Goal: Transaction & Acquisition: Book appointment/travel/reservation

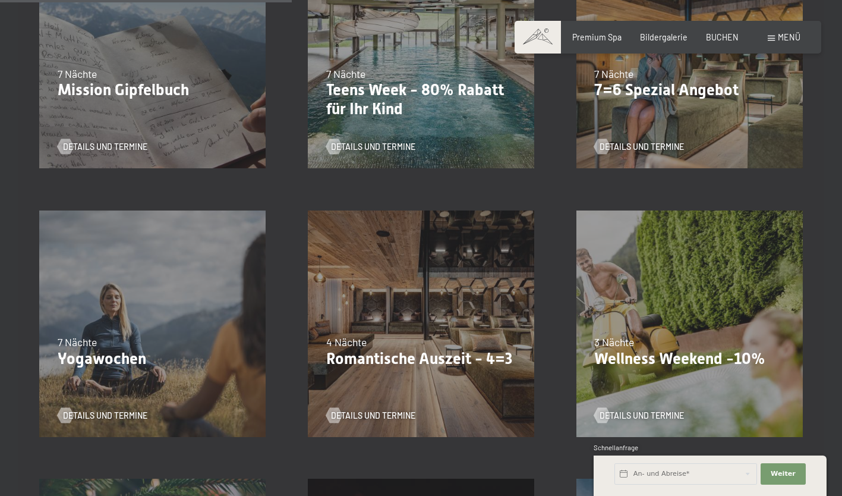
scroll to position [669, 0]
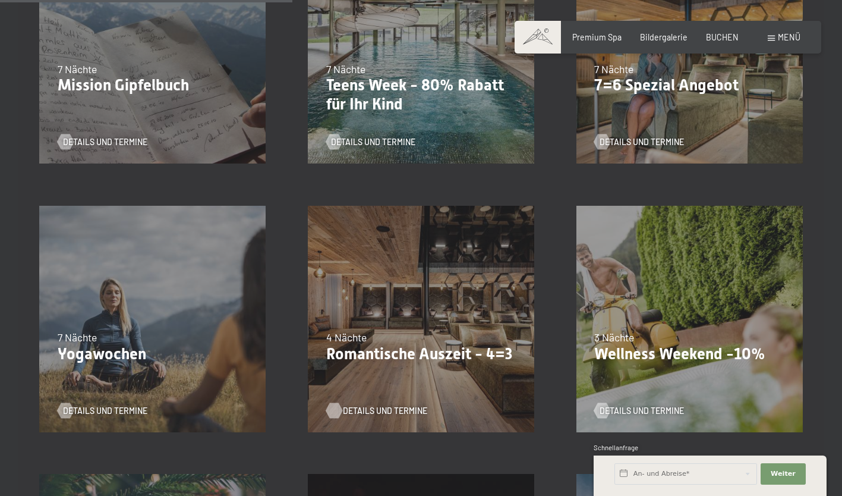
click at [378, 409] on span "Details und Termine" at bounding box center [385, 411] width 84 height 12
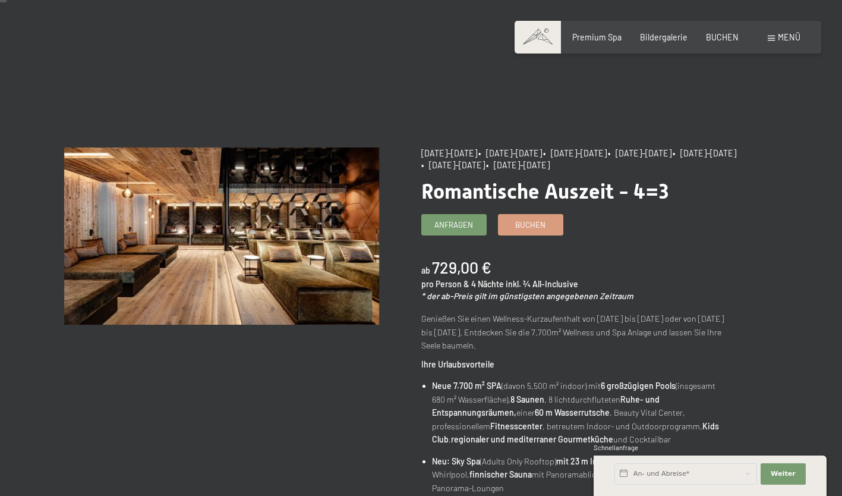
scroll to position [5, 0]
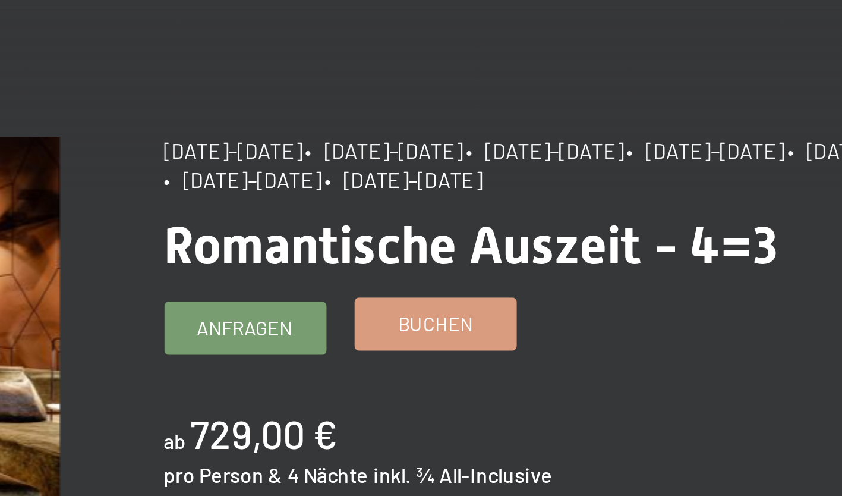
click at [553, 225] on link "Buchen" at bounding box center [531, 227] width 64 height 20
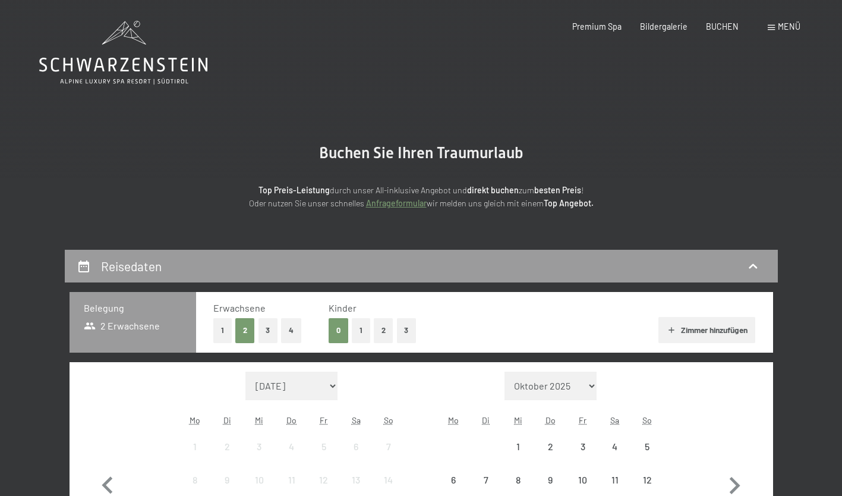
select select "2025-11-01"
select select "2025-12-01"
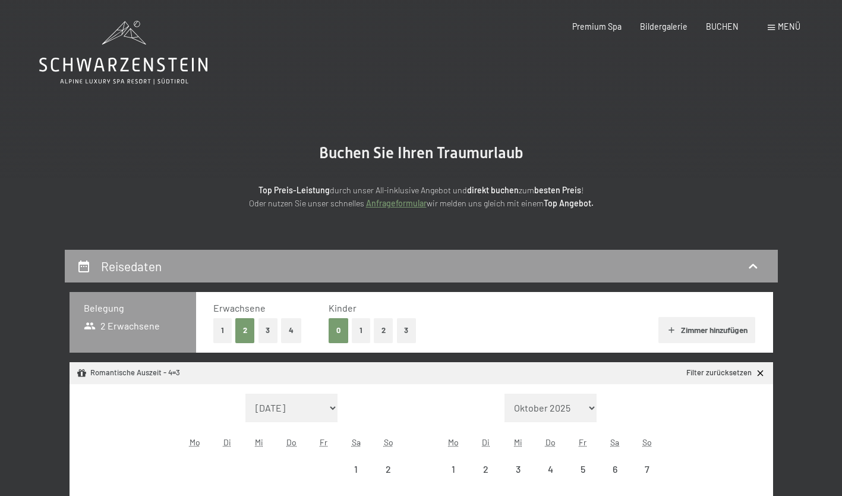
select select "2025-11-01"
select select "2025-12-01"
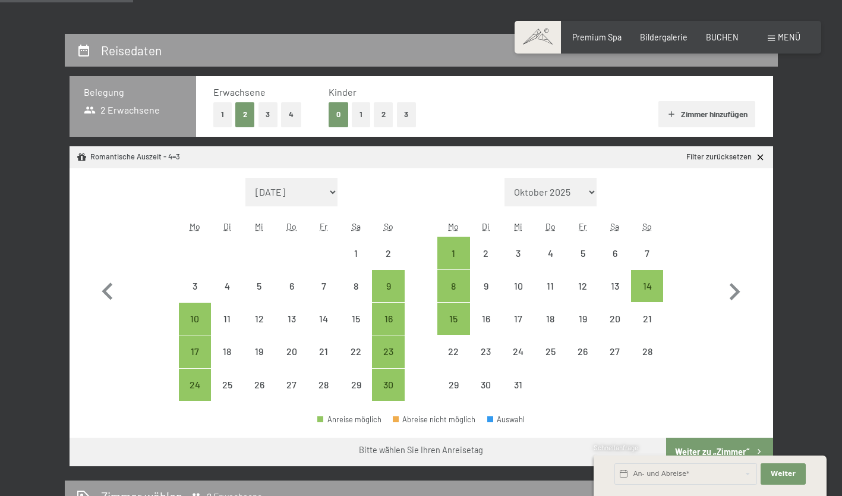
scroll to position [216, 0]
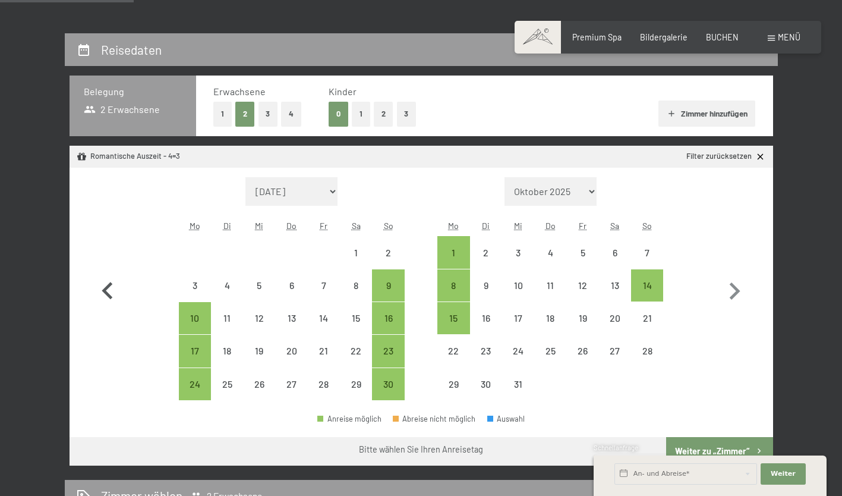
click at [108, 291] on icon "button" at bounding box center [107, 291] width 34 height 34
select select "2025-10-01"
select select "2025-11-01"
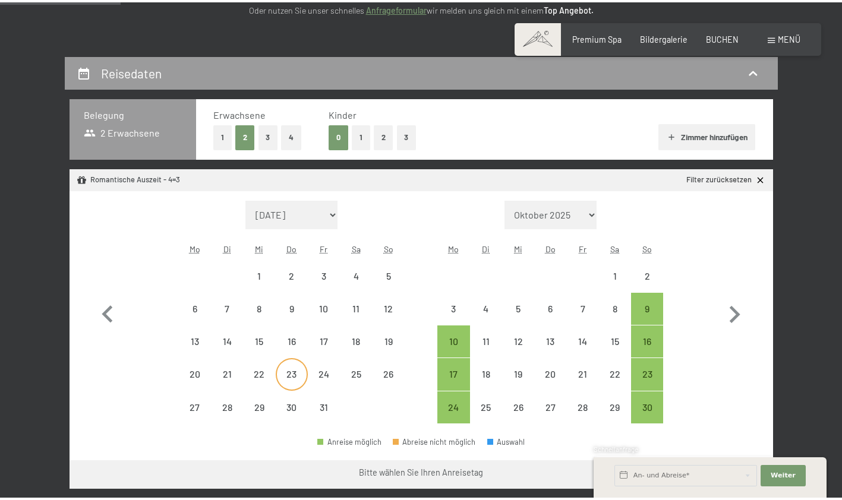
scroll to position [194, 0]
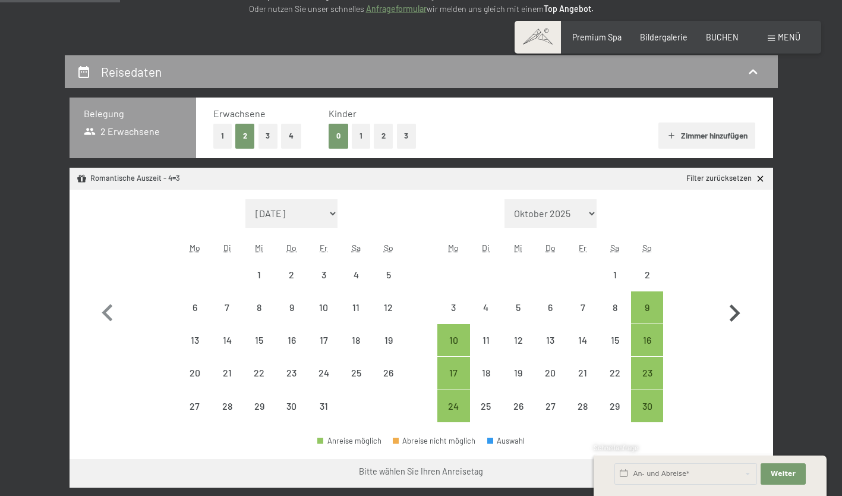
click at [735, 313] on icon "button" at bounding box center [734, 313] width 34 height 34
select select "2025-11-01"
select select "2025-12-01"
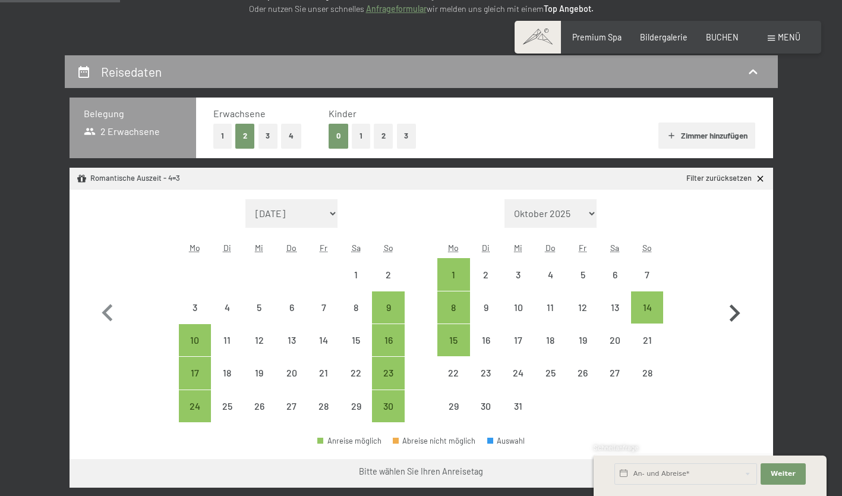
click at [735, 313] on icon "button" at bounding box center [734, 313] width 34 height 34
select select "2025-12-01"
select select "2026-01-01"
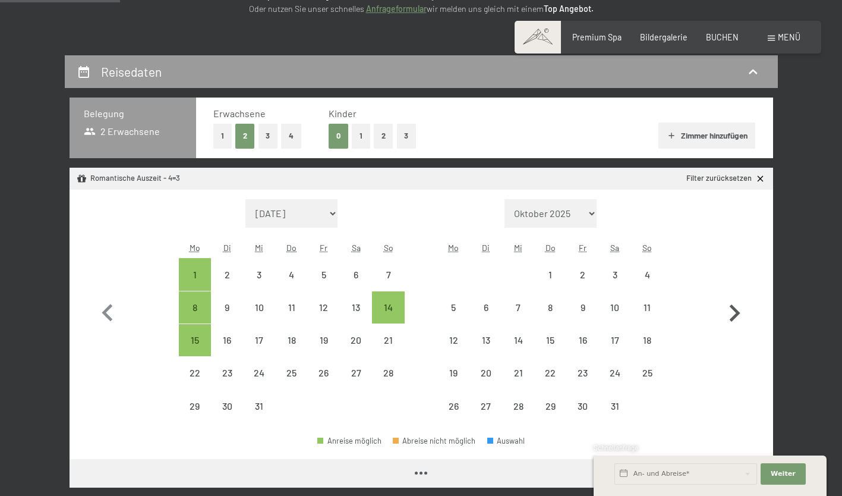
select select "2025-12-01"
select select "2026-01-01"
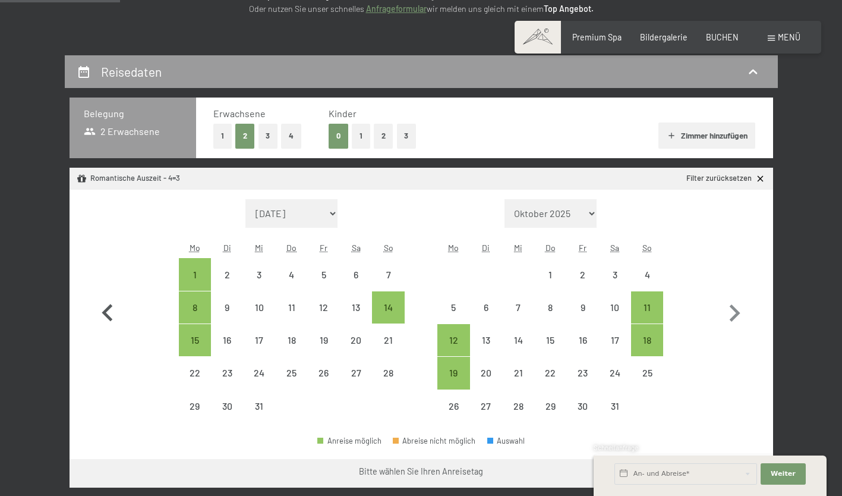
click at [112, 308] on icon "button" at bounding box center [107, 313] width 34 height 34
select select "2025-11-01"
select select "2025-12-01"
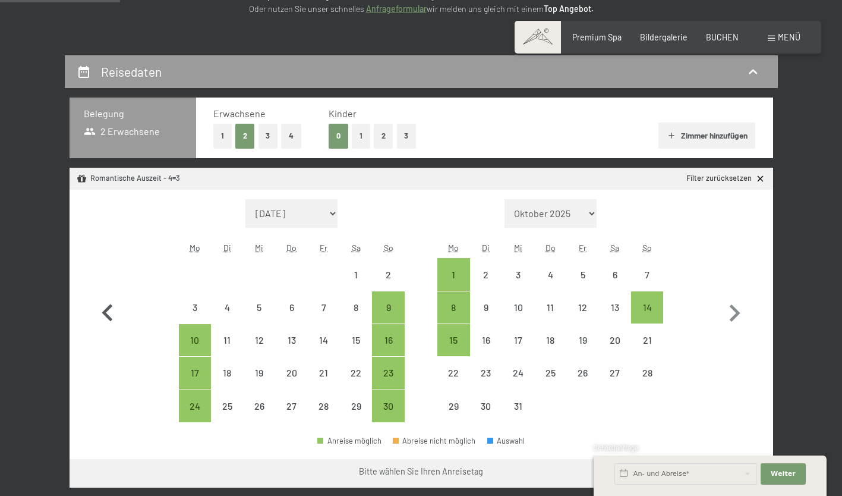
click at [112, 308] on icon "button" at bounding box center [107, 313] width 34 height 34
select select "2025-10-01"
select select "2025-11-01"
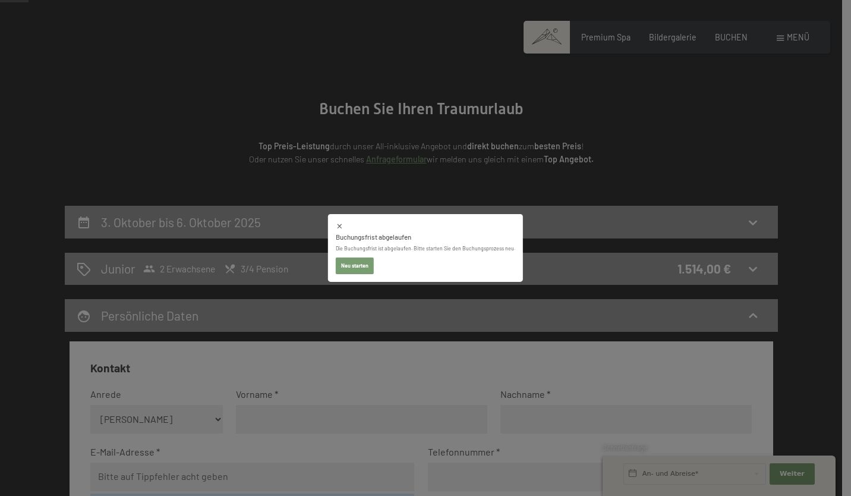
click at [340, 225] on icon at bounding box center [340, 226] width 8 height 8
select select "2025-10-01"
select select "2025-11-01"
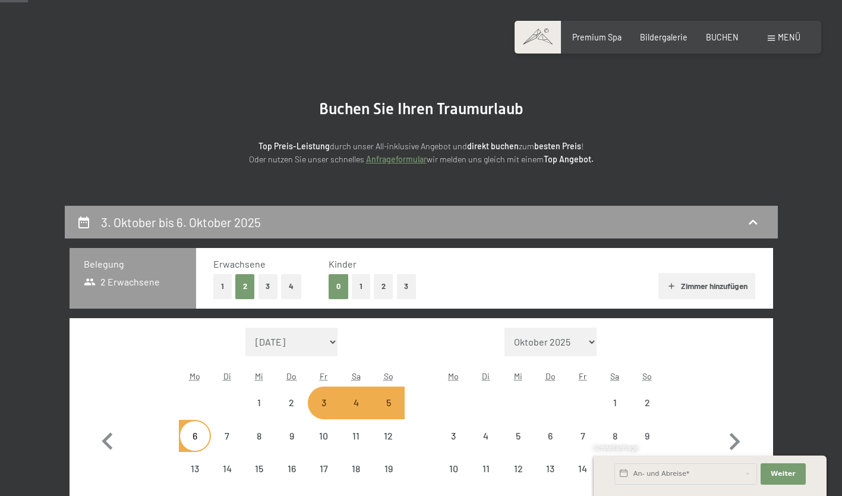
select select "2025-10-01"
select select "2025-11-01"
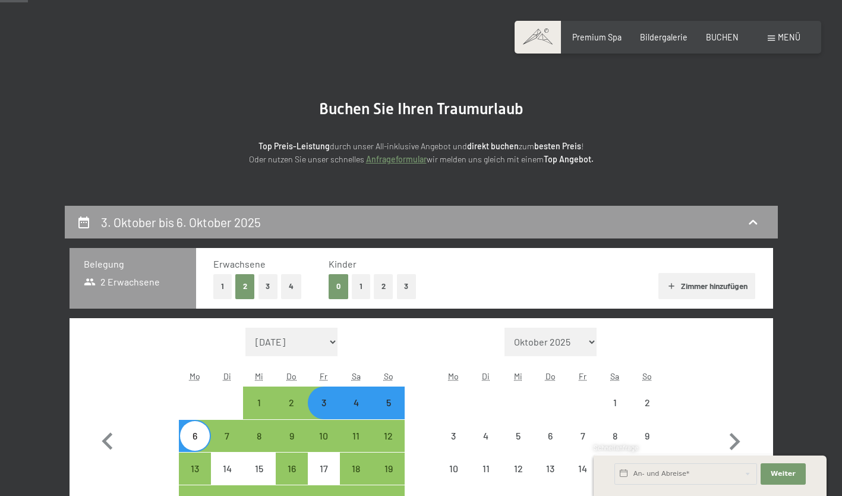
select select "2025-10-01"
select select "2025-11-01"
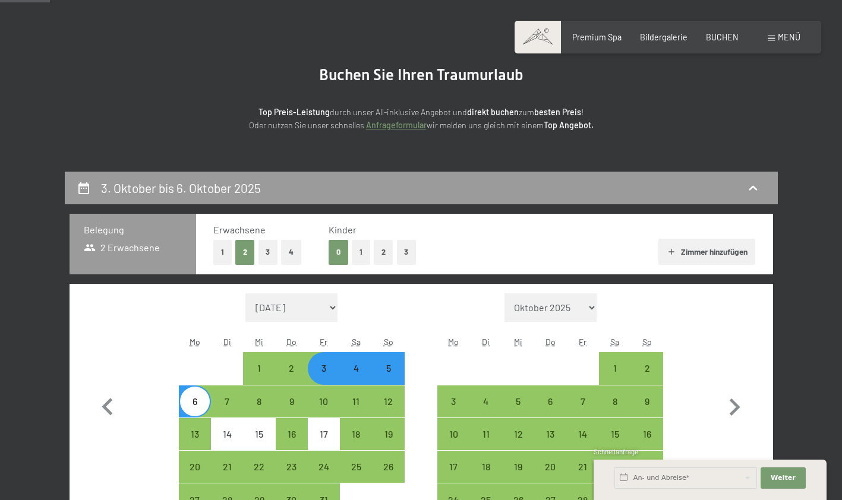
scroll to position [94, 0]
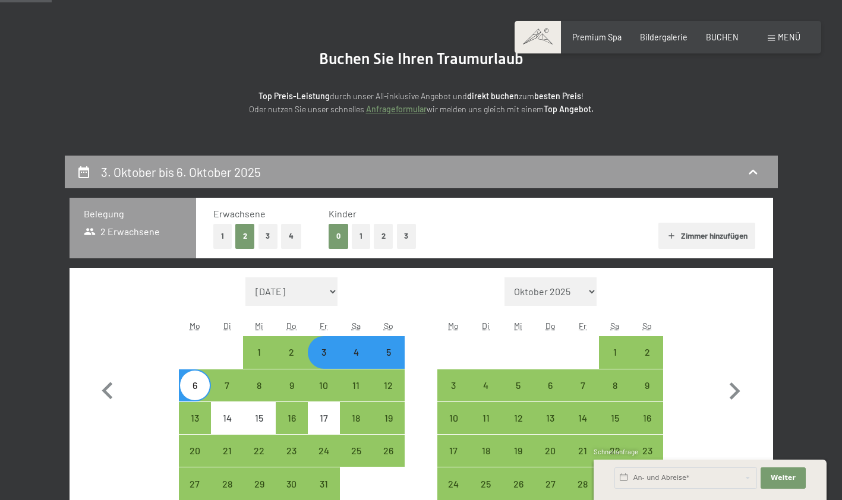
click at [733, 37] on span "BUCHEN" at bounding box center [722, 37] width 33 height 10
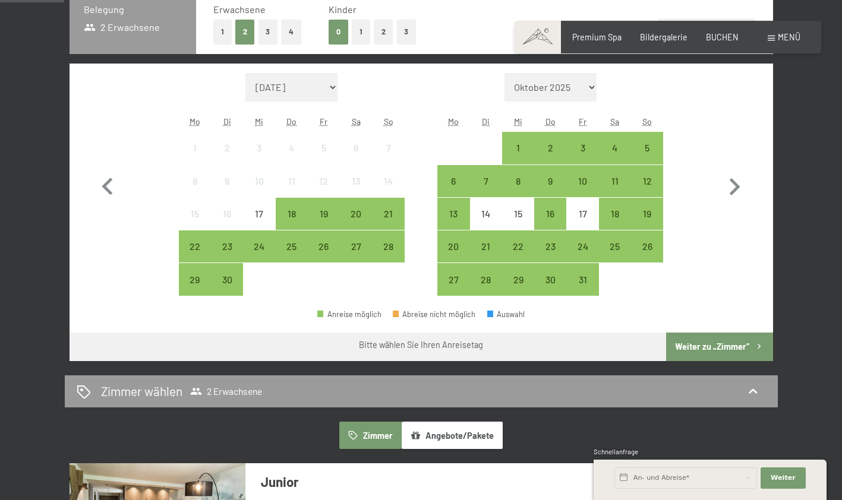
scroll to position [296, 0]
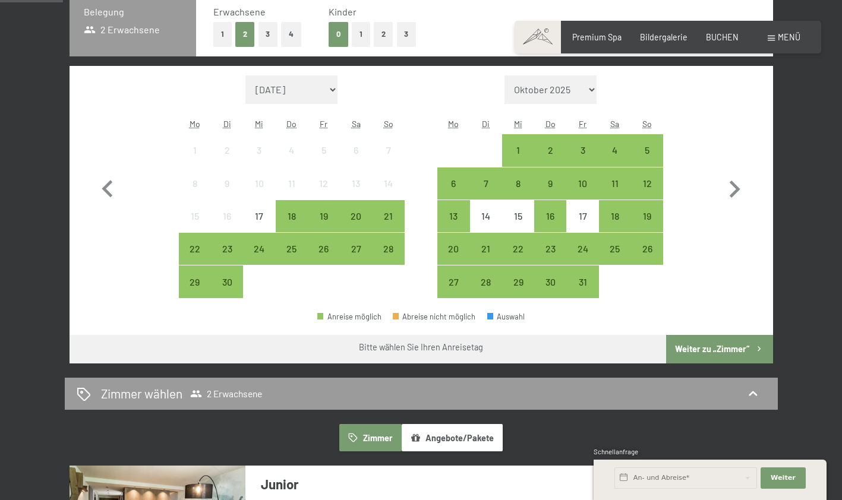
click at [582, 156] on div "3" at bounding box center [583, 161] width 30 height 30
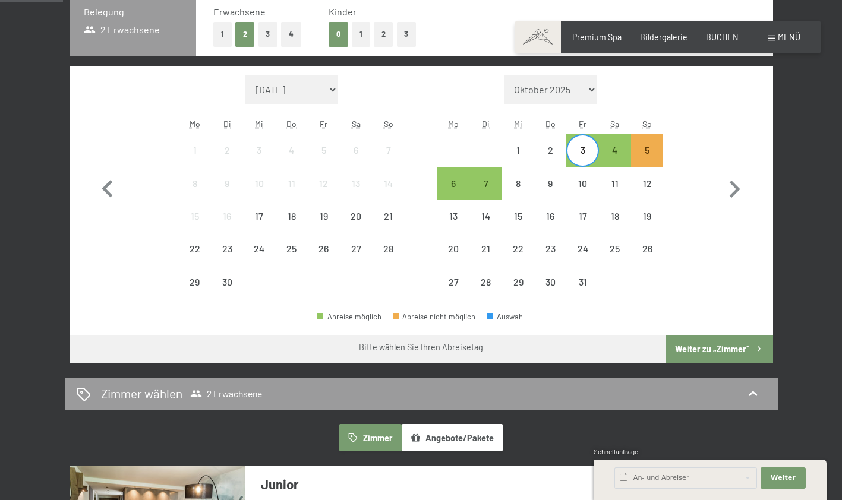
click at [445, 187] on div "6" at bounding box center [454, 194] width 30 height 30
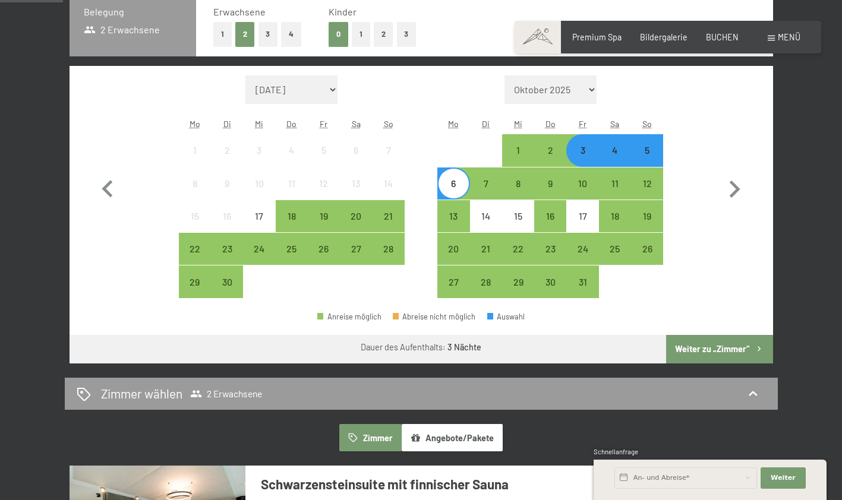
click at [730, 351] on button "Weiter zu „Zimmer“" at bounding box center [719, 349] width 106 height 29
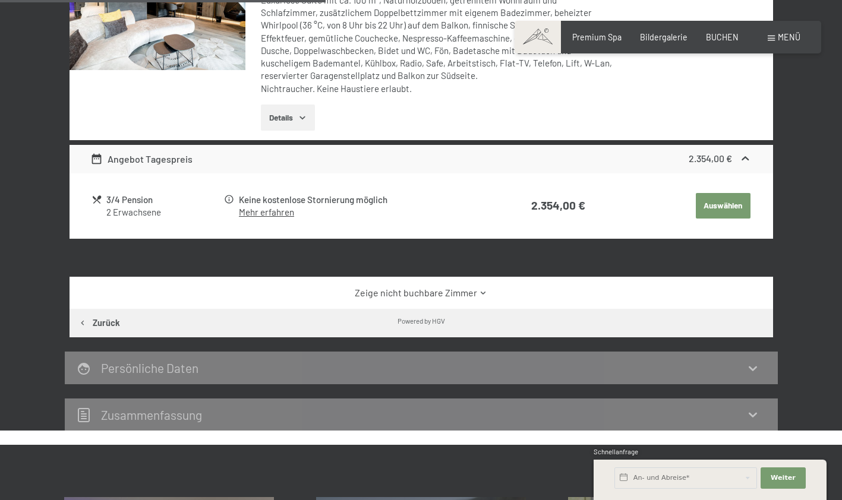
scroll to position [448, 0]
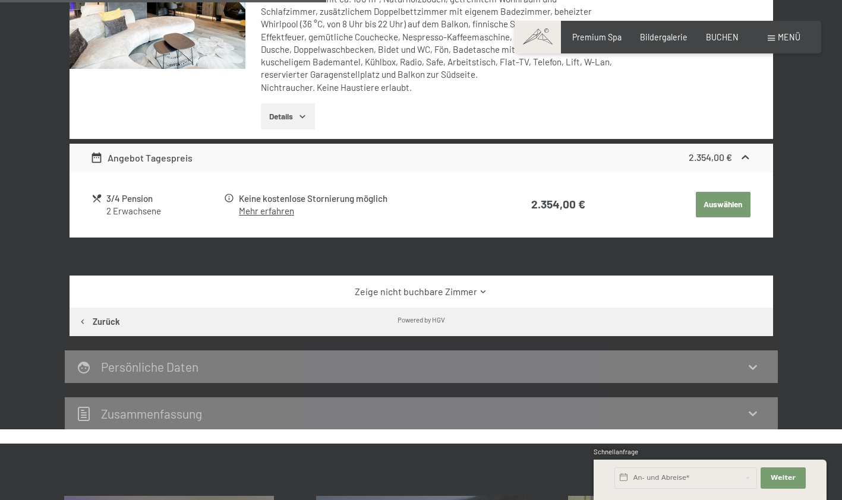
click at [466, 294] on link "Zeige nicht buchbare Zimmer" at bounding box center [420, 291] width 661 height 13
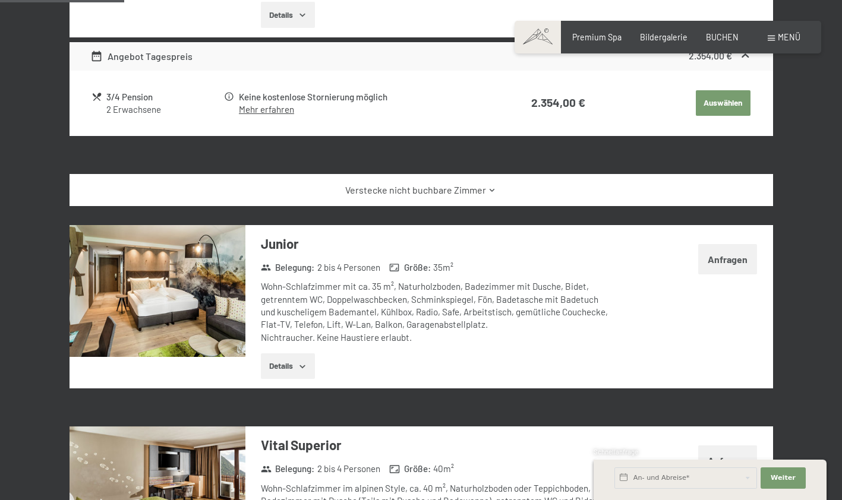
scroll to position [560, 0]
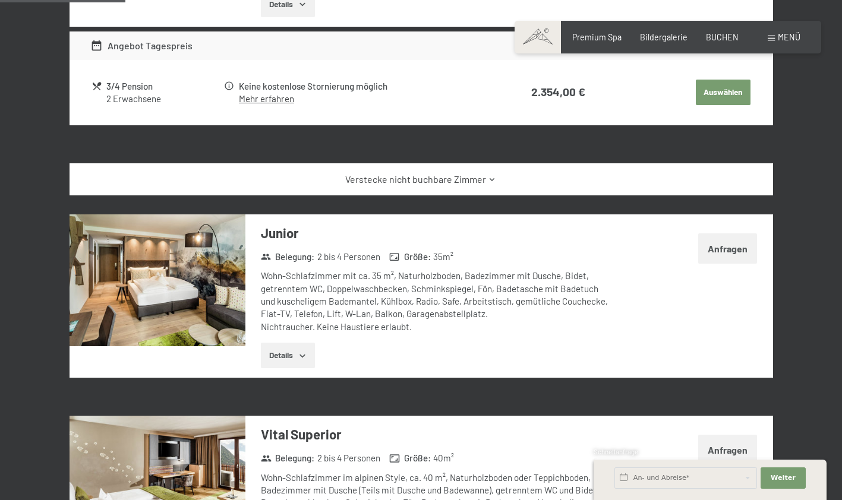
click at [714, 252] on button "Anfragen" at bounding box center [727, 249] width 59 height 30
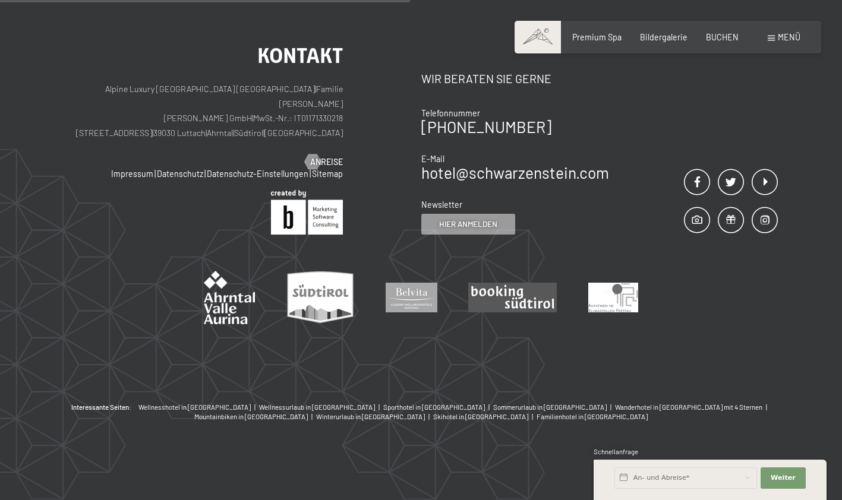
scroll to position [250, 0]
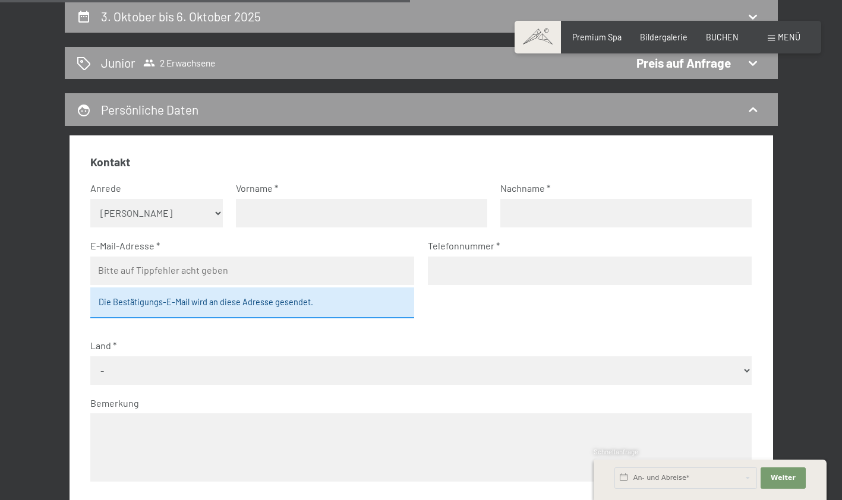
click at [323, 218] on input "text" at bounding box center [361, 213] width 251 height 29
type input "Nicole"
click at [603, 208] on input "text" at bounding box center [625, 213] width 251 height 29
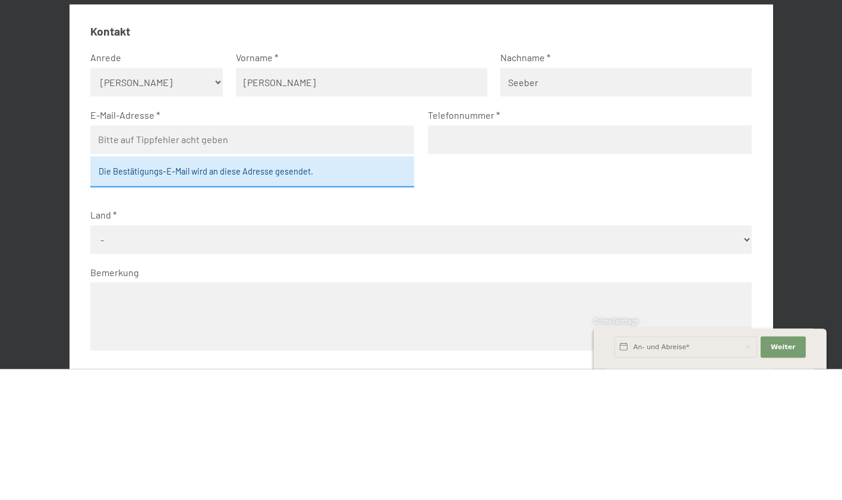
type input "Seeber"
click at [347, 273] on input "email" at bounding box center [252, 271] width 324 height 29
type input "nic.seeber@gmail.com"
select select "AUT"
click at [529, 274] on input "tel" at bounding box center [590, 271] width 324 height 29
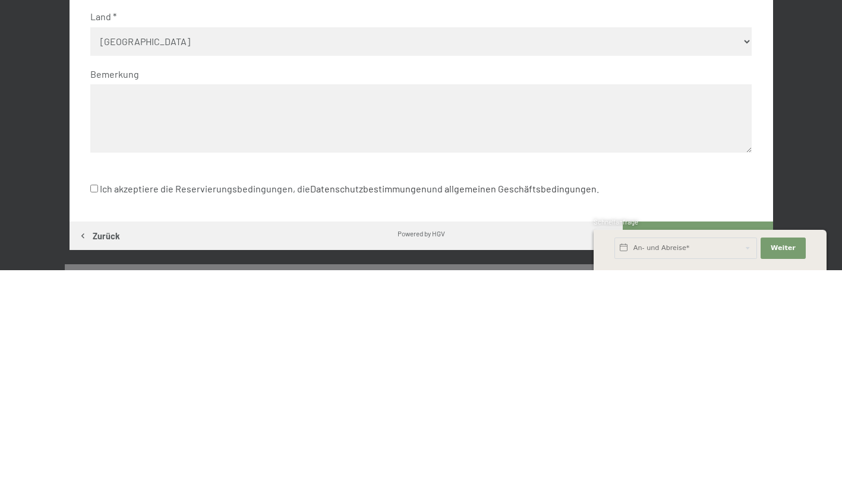
scroll to position [368, 0]
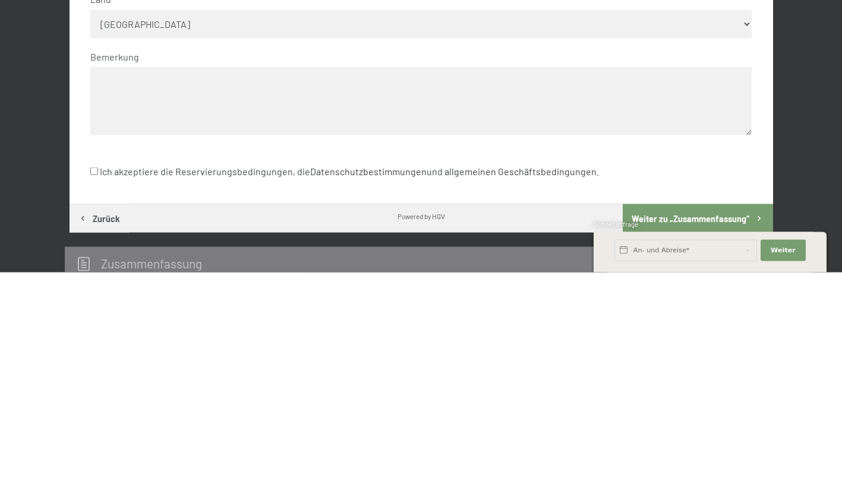
type input "+436649241224"
click at [96, 401] on input "Ich akzeptiere die Reservierungsbedingungen, die Datenschutzbestimmungen und al…" at bounding box center [94, 399] width 8 height 8
checkbox input "true"
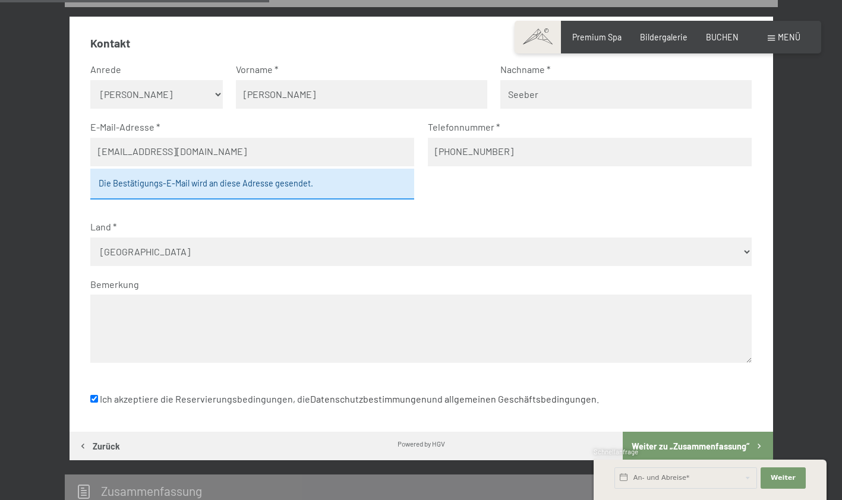
click at [196, 100] on select "Keine Angabe Frau Herr" at bounding box center [156, 94] width 133 height 29
select select "f"
click at [90, 80] on select "Keine Angabe Frau Herr" at bounding box center [156, 94] width 133 height 29
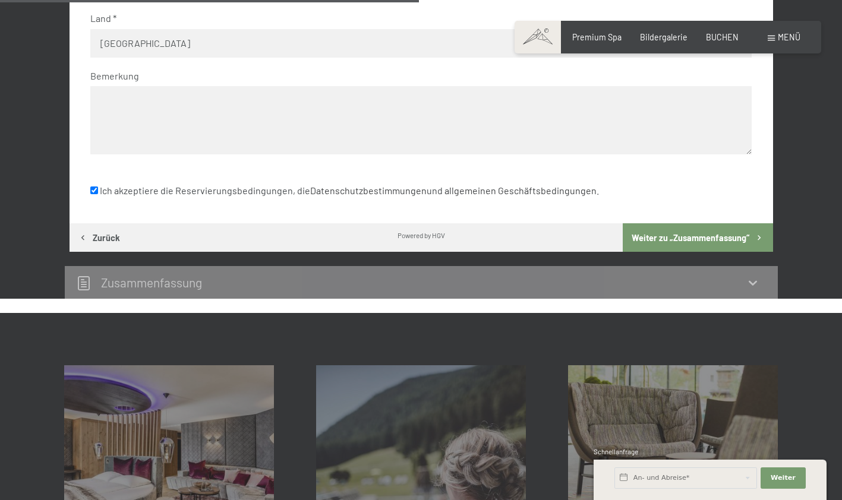
scroll to position [573, 0]
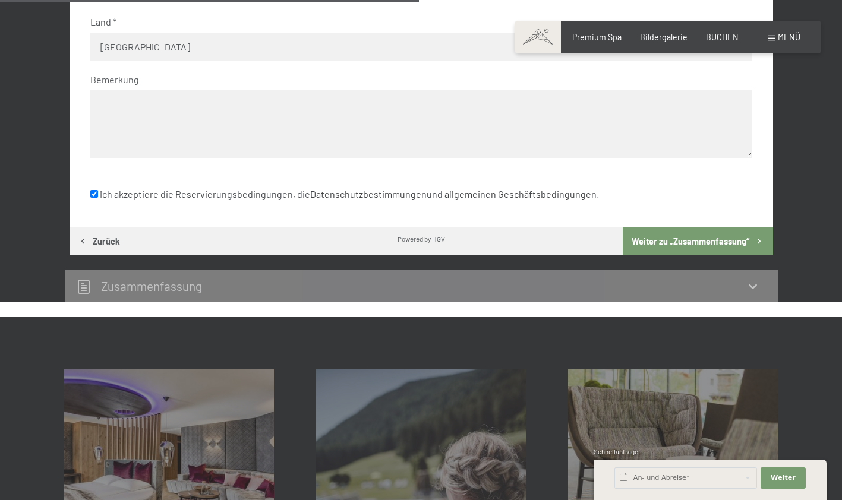
click at [710, 244] on button "Weiter zu „Zusammen­fassung“" at bounding box center [698, 241] width 150 height 29
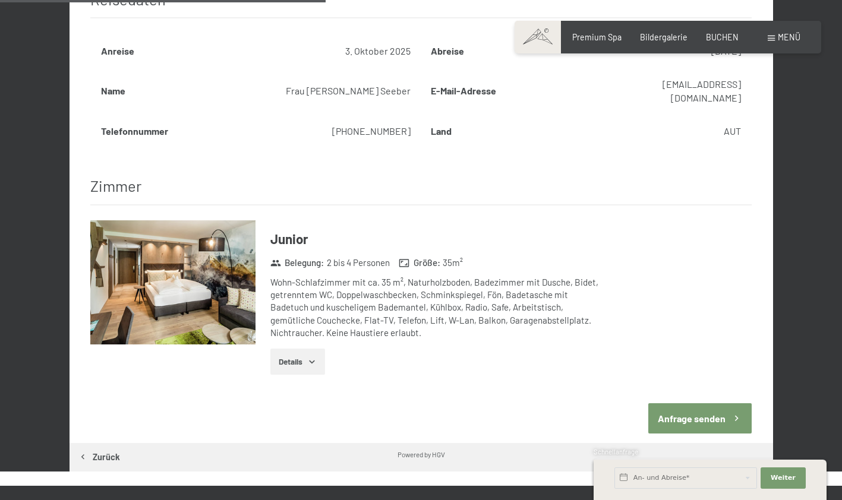
scroll to position [462, 0]
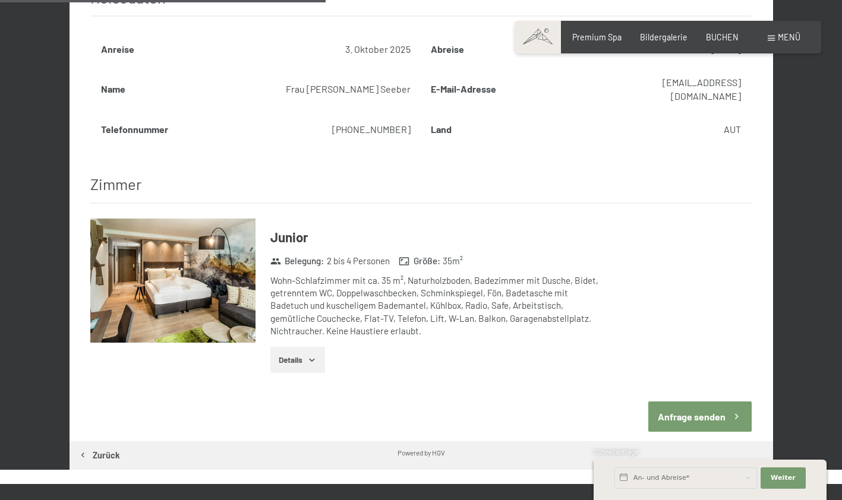
click at [716, 404] on button "Anfrage senden" at bounding box center [699, 417] width 103 height 30
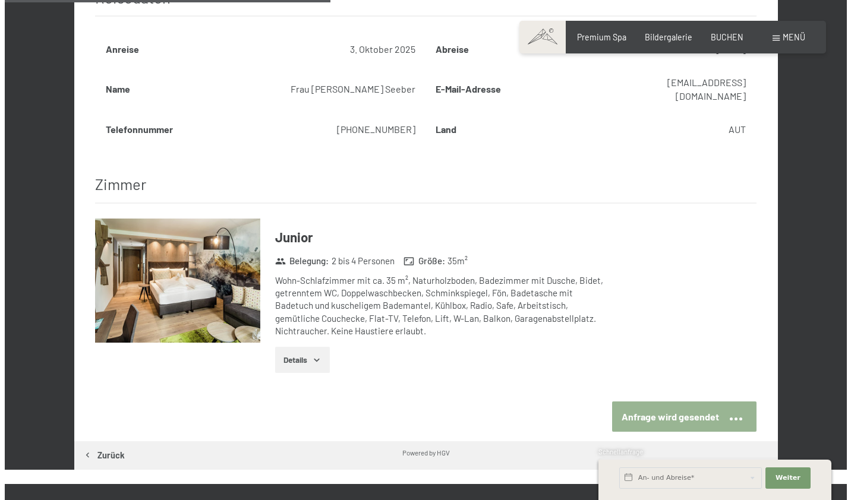
scroll to position [250, 0]
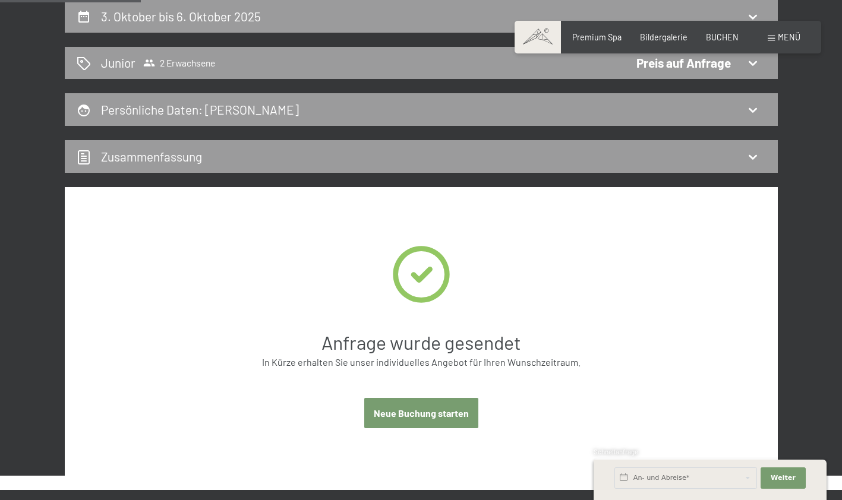
click at [784, 40] on span "Menü" at bounding box center [789, 37] width 23 height 10
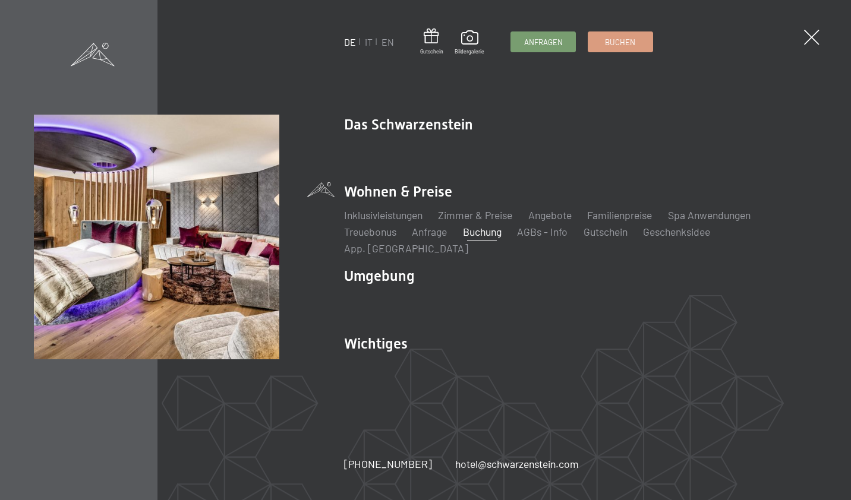
click at [814, 43] on span at bounding box center [811, 37] width 15 height 15
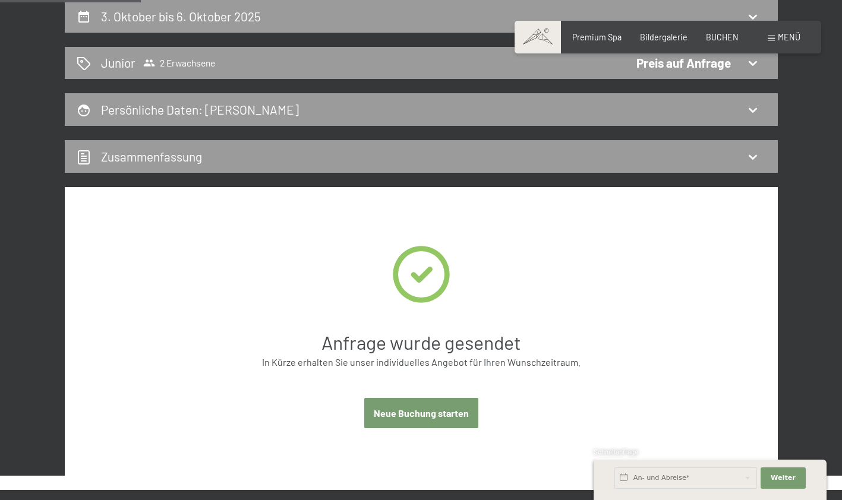
click at [783, 37] on span "Menü" at bounding box center [789, 37] width 23 height 10
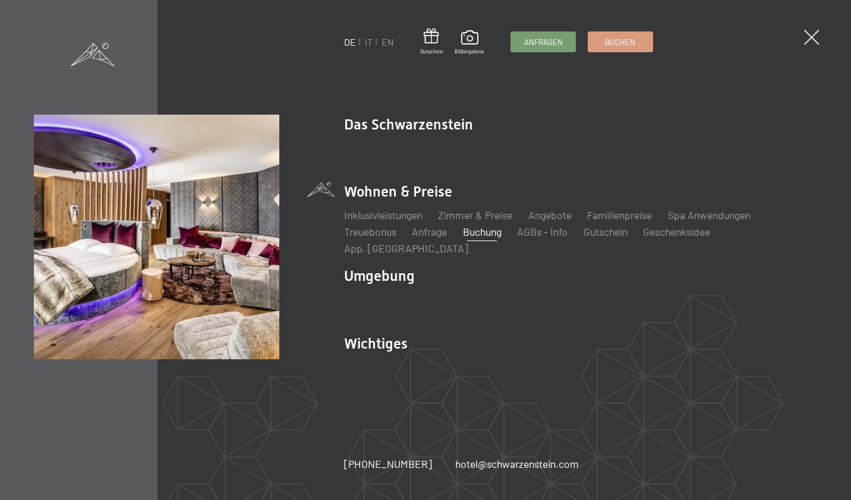
click at [562, 220] on link "Angebote" at bounding box center [549, 215] width 43 height 13
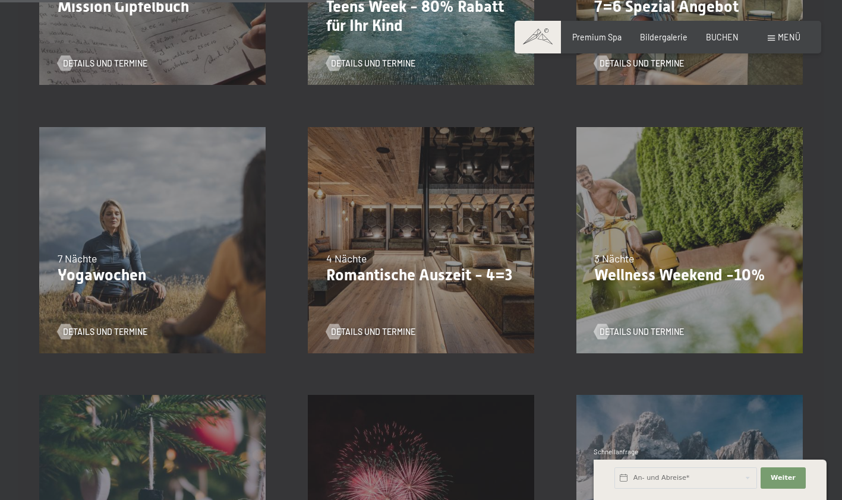
scroll to position [751, 0]
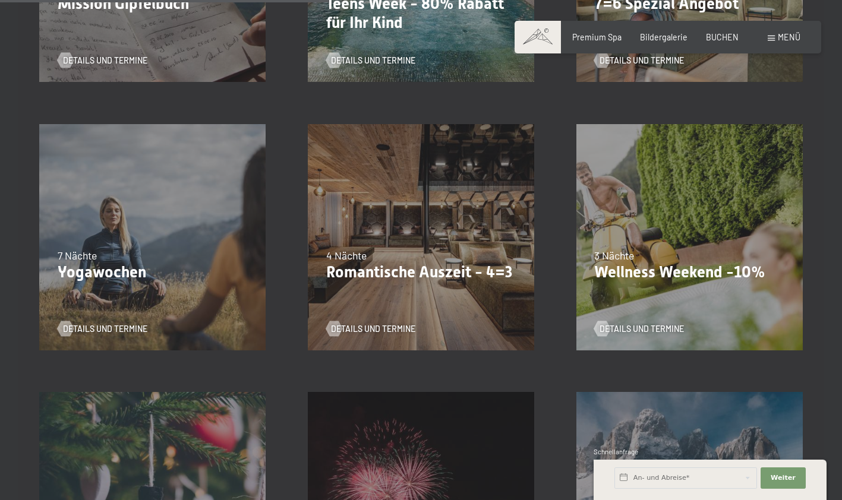
click at [704, 307] on div "Details und Termine" at bounding box center [685, 320] width 182 height 27
click at [664, 330] on span "Details und Termine" at bounding box center [642, 329] width 84 height 12
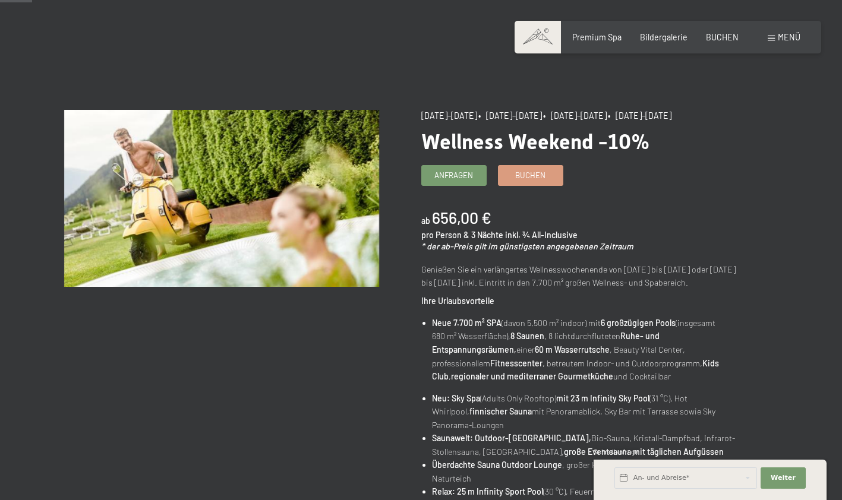
scroll to position [46, 0]
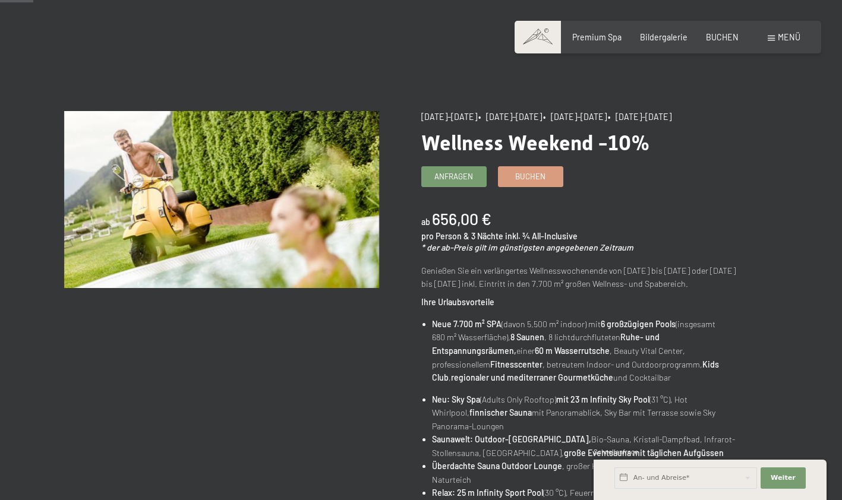
click at [535, 179] on span "Buchen" at bounding box center [530, 176] width 30 height 11
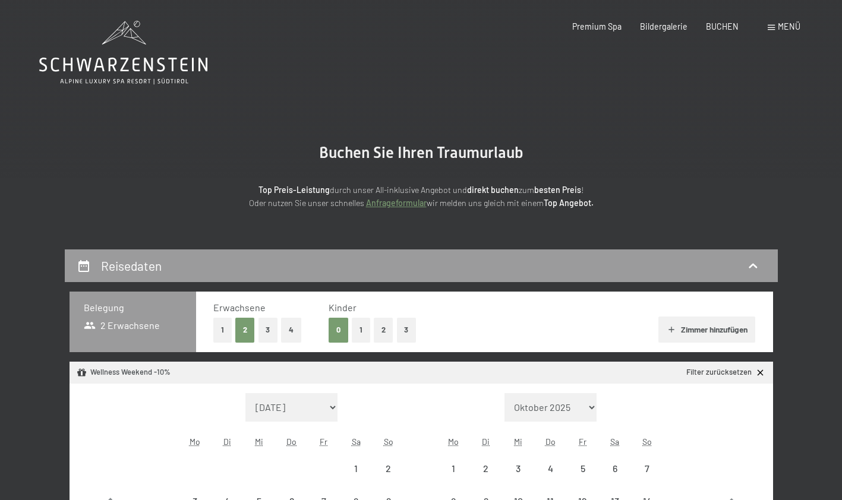
select select "[DATE]"
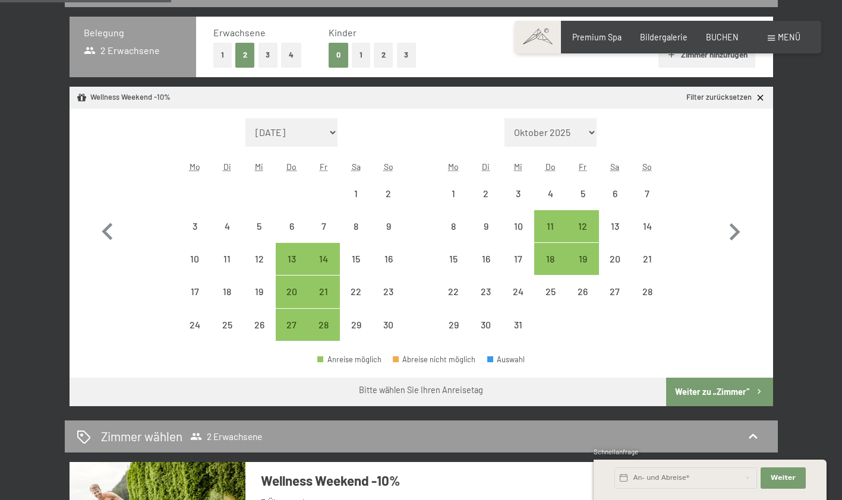
scroll to position [272, 0]
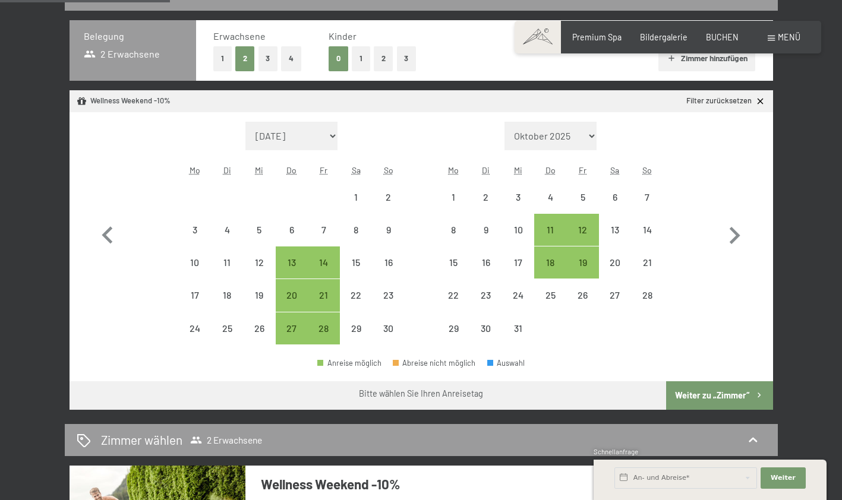
click at [113, 241] on icon "button" at bounding box center [107, 236] width 34 height 34
select select "[DATE]"
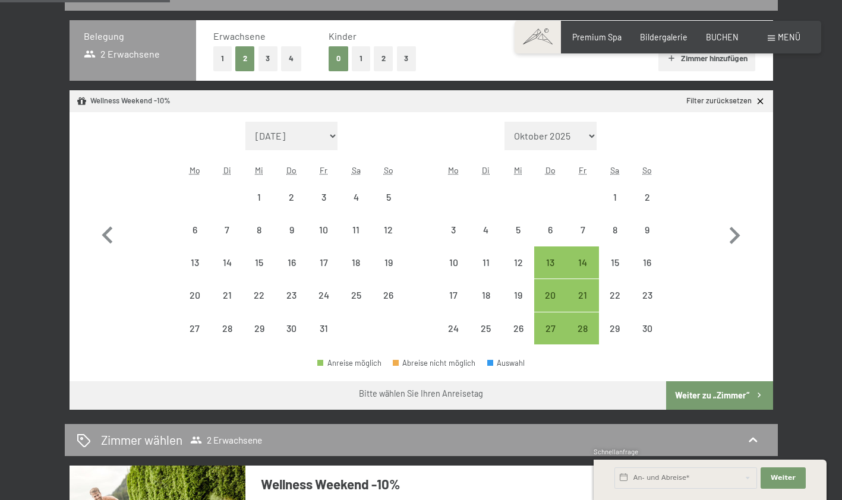
click at [107, 251] on icon "button" at bounding box center [107, 236] width 34 height 34
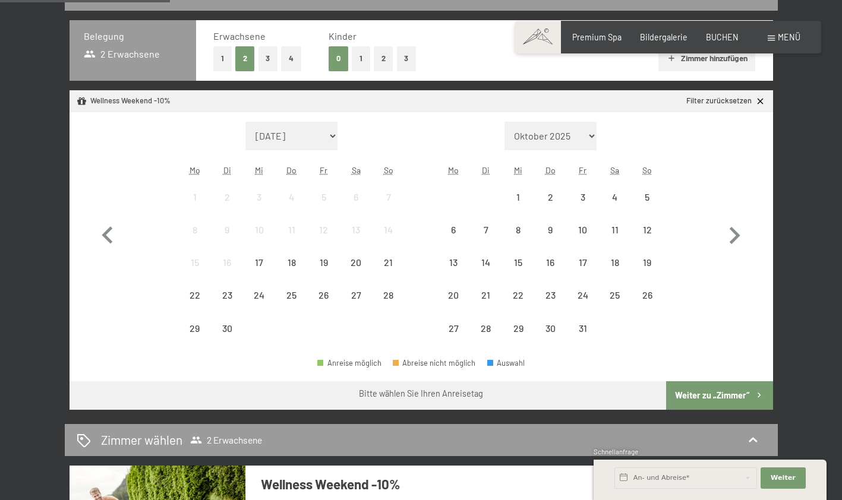
click at [730, 247] on icon "button" at bounding box center [734, 236] width 34 height 34
select select "[DATE]"
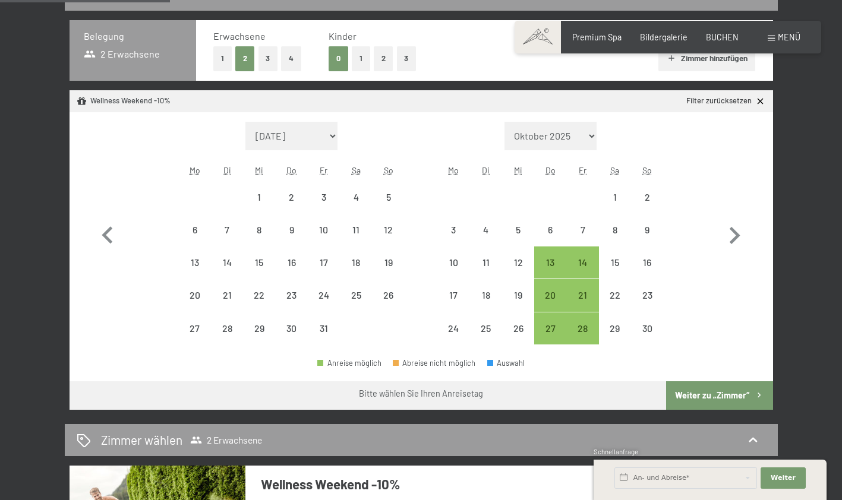
click at [705, 253] on div "Monat/Jahr [DATE] Oktober 2025 [DATE] Dezember 2025 Januar 2026 Februar 2026 Mä…" at bounding box center [420, 233] width 661 height 223
click at [730, 234] on icon "button" at bounding box center [734, 236] width 34 height 34
select select "[DATE]"
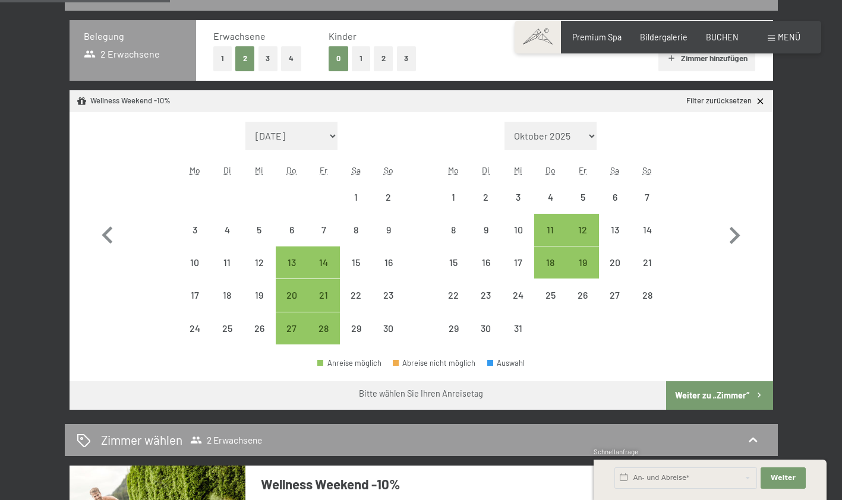
click at [743, 241] on icon "button" at bounding box center [734, 236] width 34 height 34
select select "[DATE]"
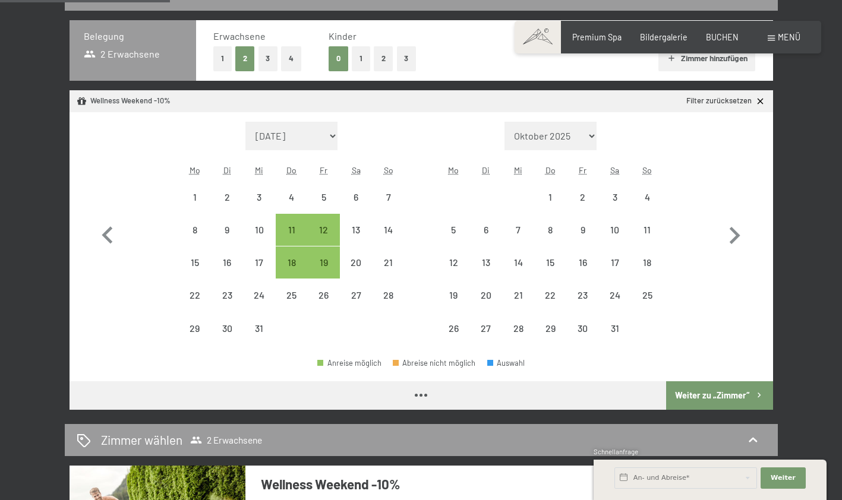
select select "[DATE]"
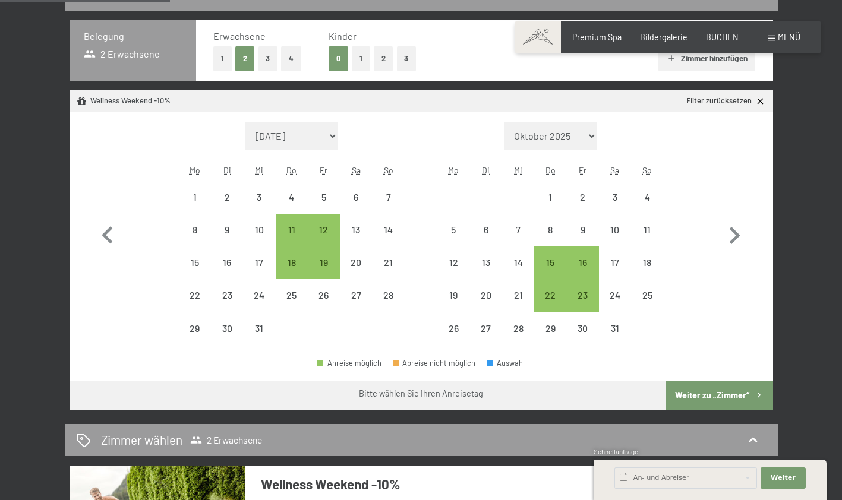
click at [739, 241] on icon "button" at bounding box center [734, 236] width 34 height 34
select select "[DATE]"
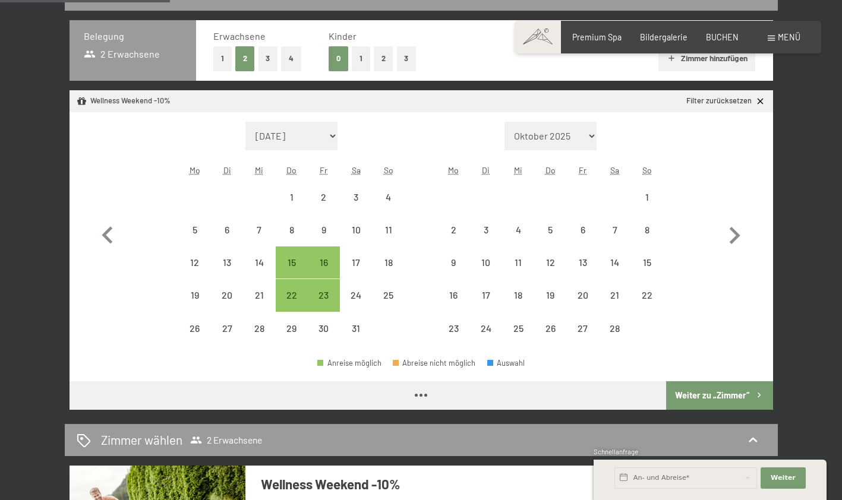
select select "[DATE]"
click at [730, 245] on icon "button" at bounding box center [734, 236] width 34 height 34
select select "[DATE]"
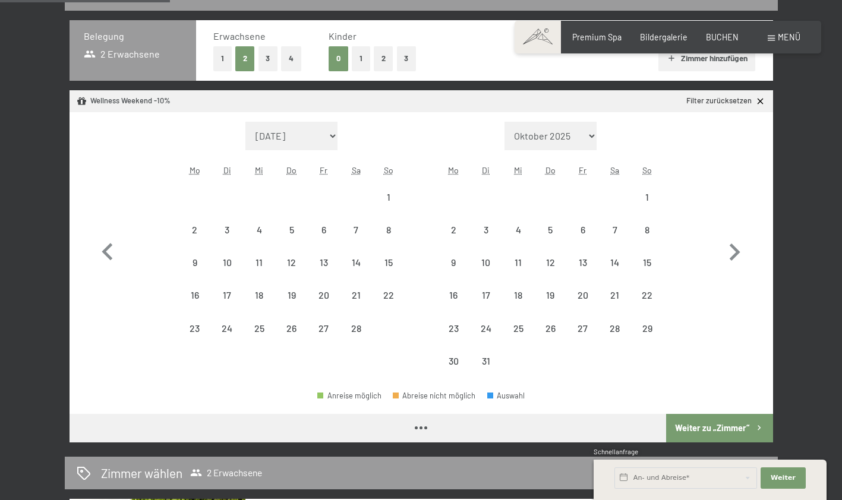
select select "[DATE]"
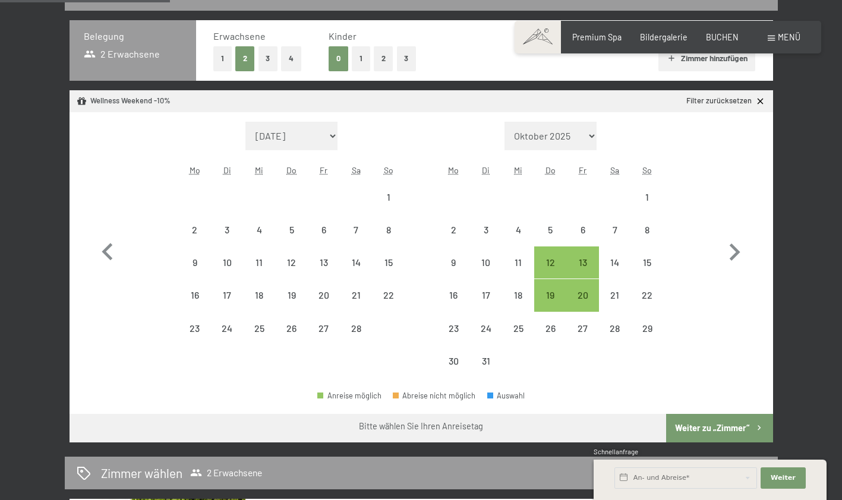
click at [725, 42] on span "BUCHEN" at bounding box center [722, 37] width 33 height 10
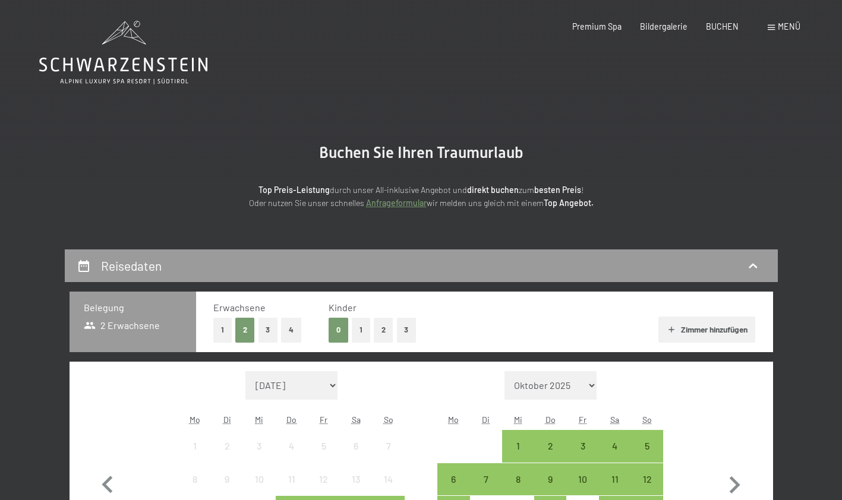
click at [782, 29] on span "Menü" at bounding box center [789, 26] width 23 height 10
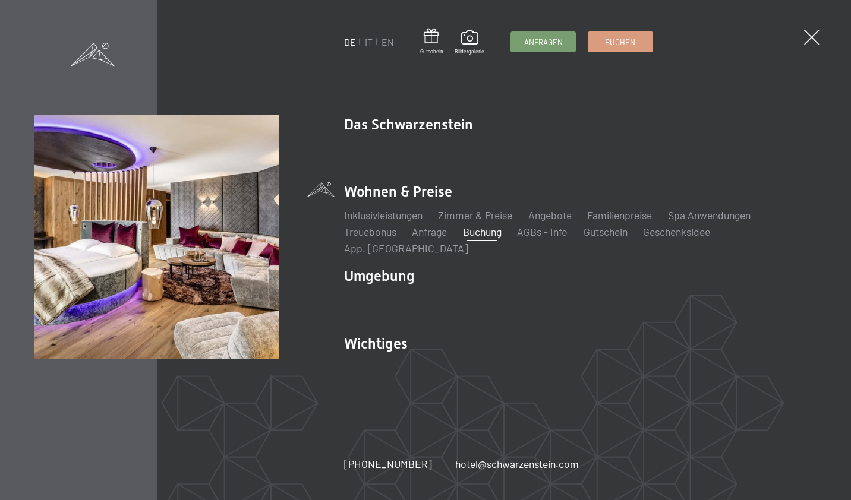
click at [572, 222] on link "Angebote" at bounding box center [549, 215] width 43 height 13
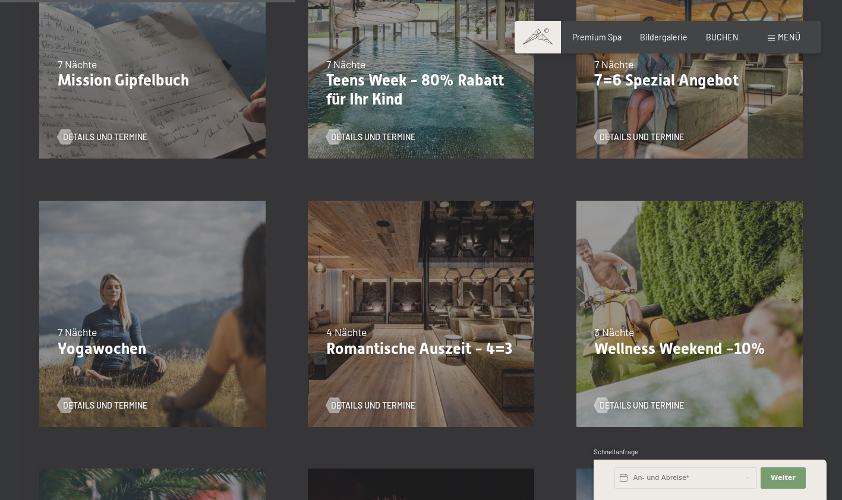
scroll to position [675, 0]
click at [493, 312] on div "09.11.–05.12.2025 08.12.–19.12.2025 11.01.–23.01.2026 08.03.–27.03.2026 29.03.–…" at bounding box center [421, 313] width 269 height 269
click at [380, 408] on span "Details und Termine" at bounding box center [373, 405] width 84 height 12
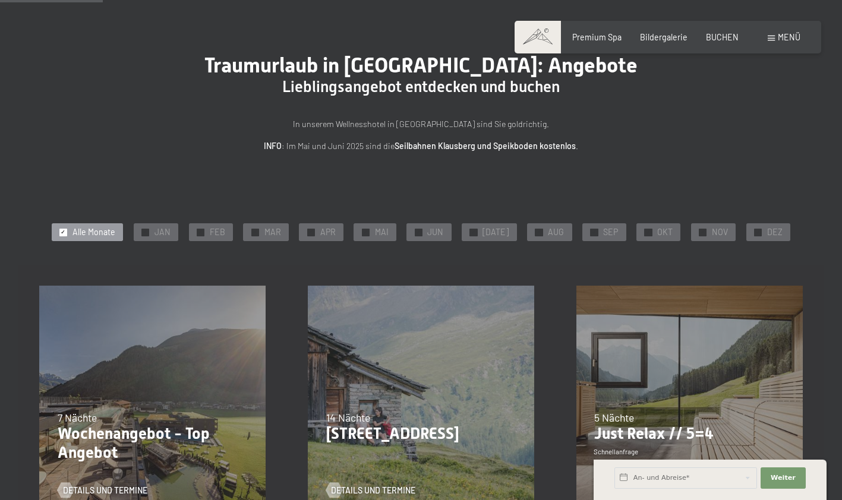
scroll to position [0, 0]
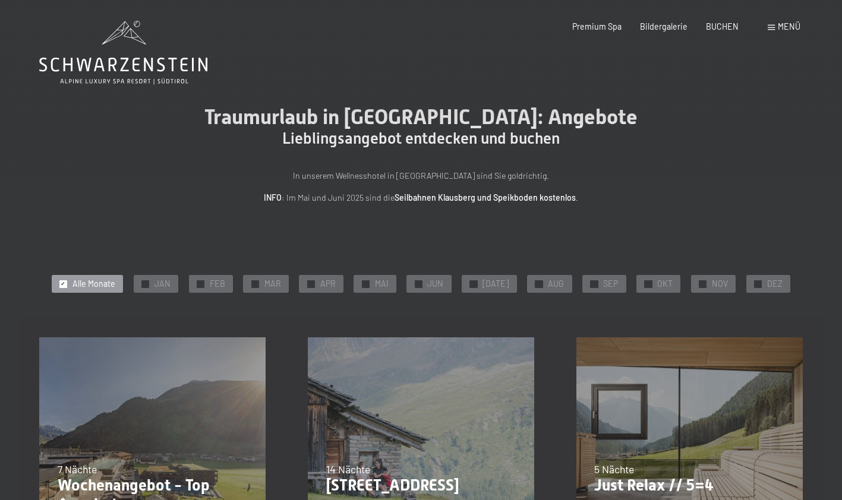
click at [730, 27] on span "BUCHEN" at bounding box center [722, 26] width 33 height 10
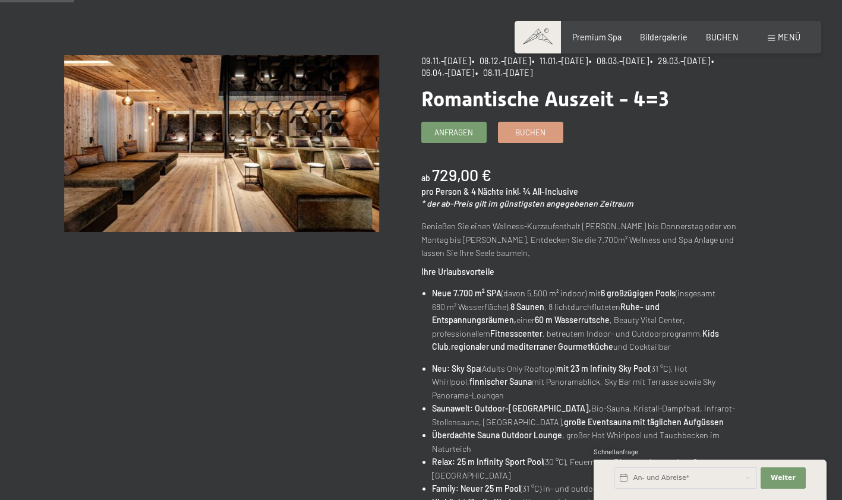
scroll to position [101, 0]
click at [536, 134] on span "Buchen" at bounding box center [530, 133] width 30 height 11
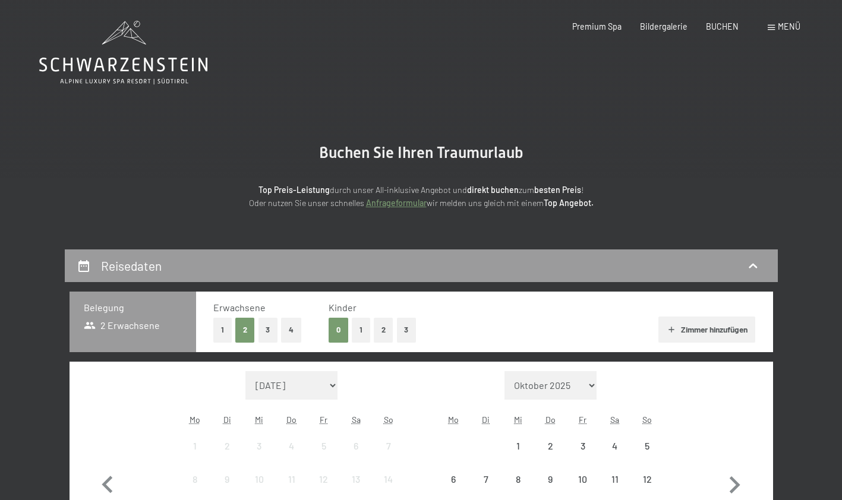
select select "[DATE]"
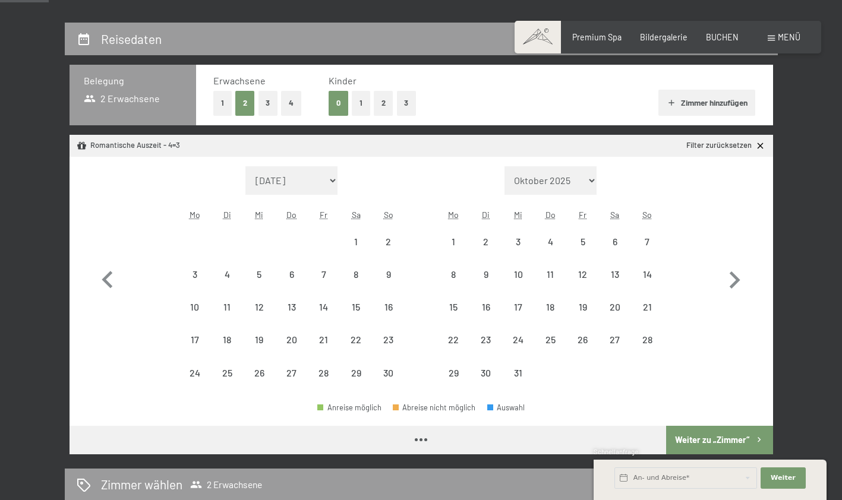
select select "[DATE]"
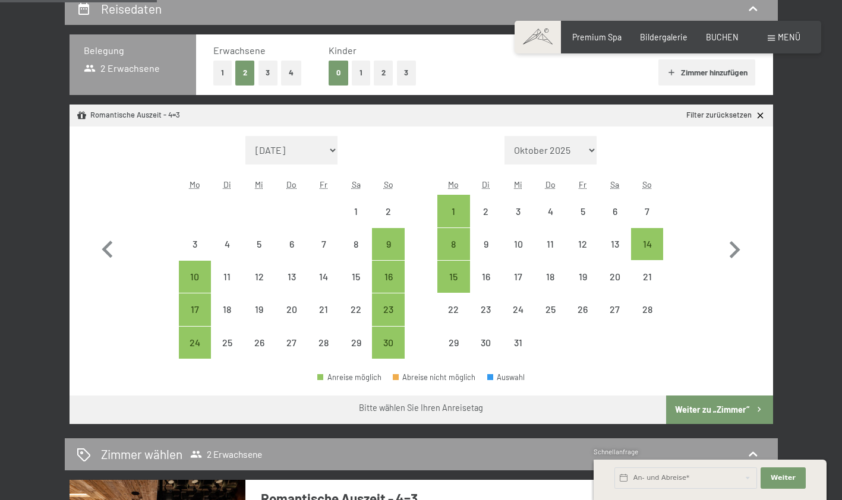
scroll to position [269, 0]
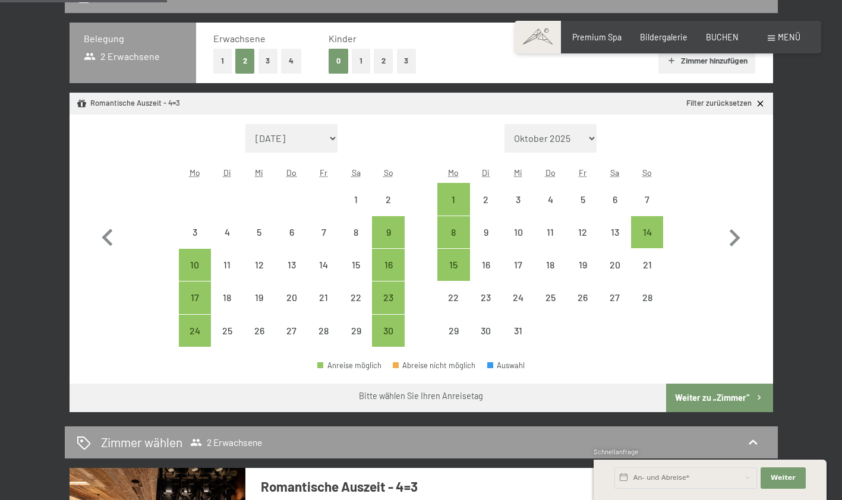
click at [739, 244] on icon "button" at bounding box center [734, 238] width 34 height 34
select select "[DATE]"
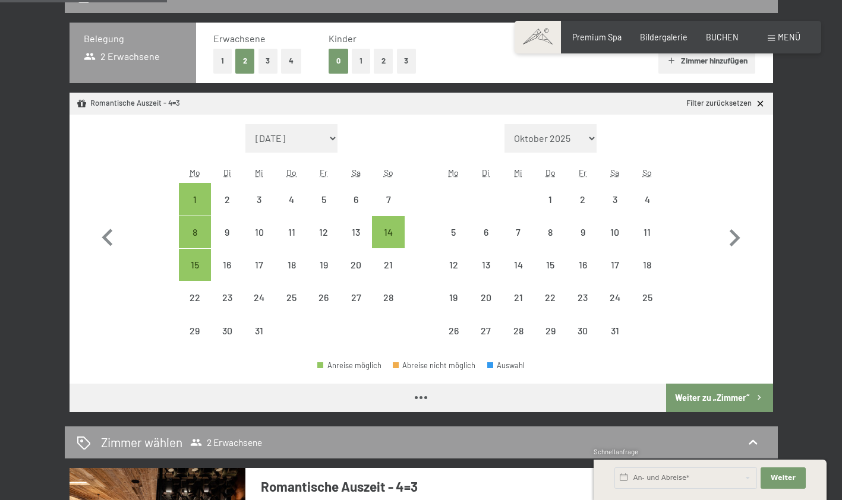
select select "[DATE]"
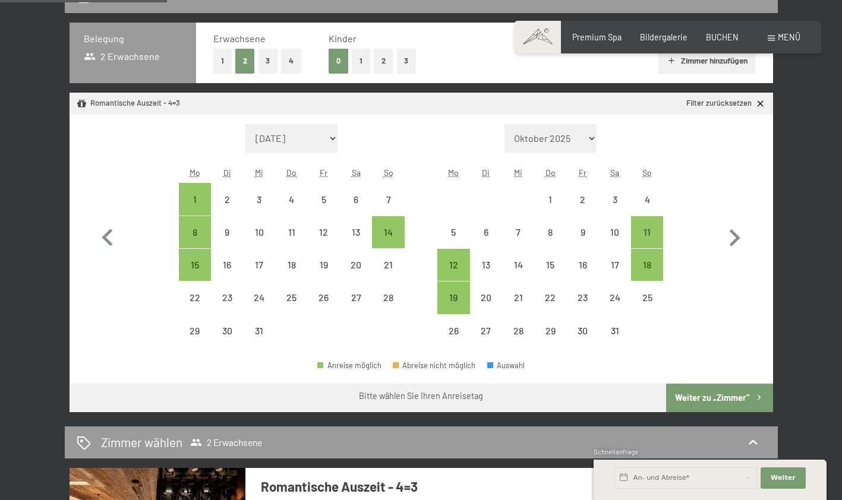
click at [114, 233] on icon "button" at bounding box center [107, 238] width 34 height 34
select select "[DATE]"
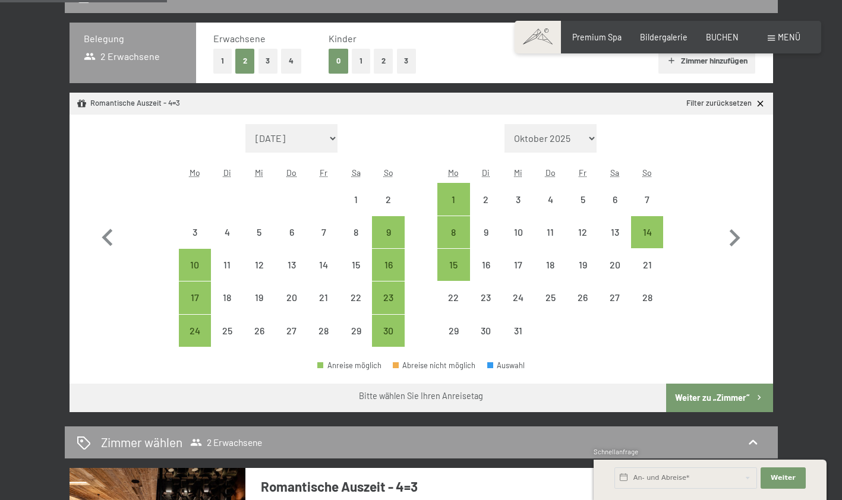
click at [738, 242] on icon "button" at bounding box center [734, 238] width 34 height 34
select select "[DATE]"
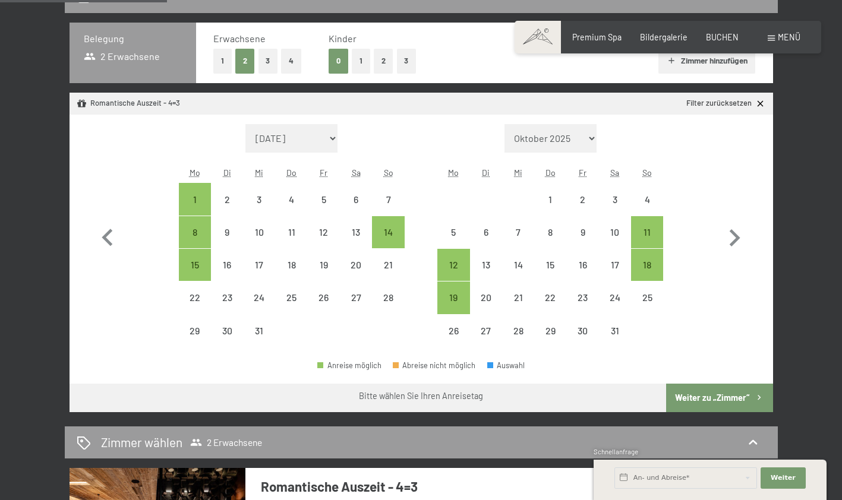
click at [743, 239] on icon "button" at bounding box center [734, 238] width 34 height 34
select select "2026-01-01"
select select "2026-02-01"
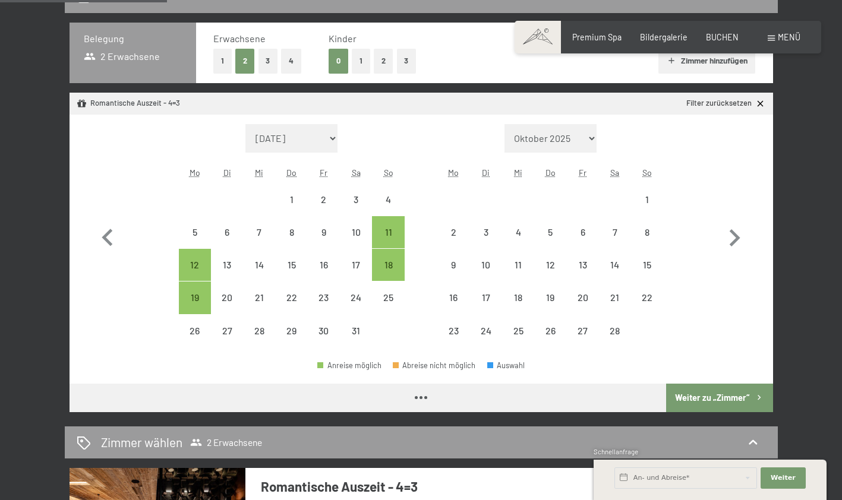
select select "2026-01-01"
select select "2026-02-01"
click at [197, 266] on div "12" at bounding box center [195, 275] width 30 height 30
select select "2026-01-01"
select select "2026-02-01"
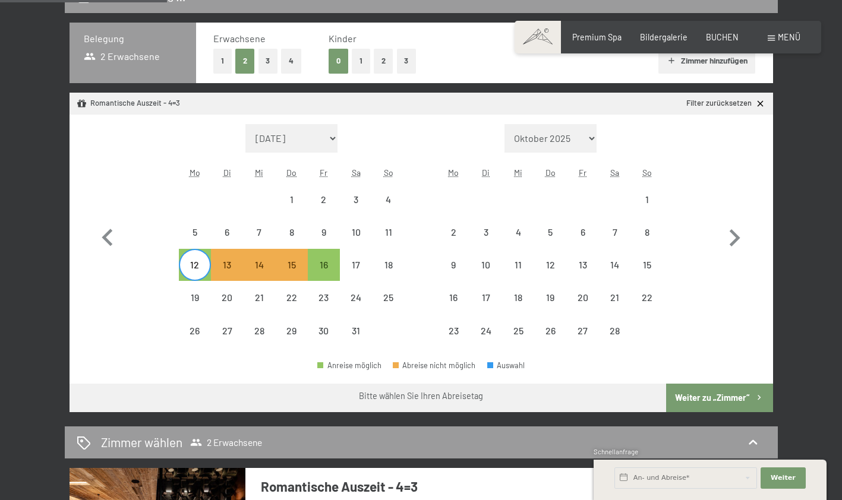
click at [738, 402] on button "Weiter zu „Zimmer“" at bounding box center [719, 398] width 106 height 29
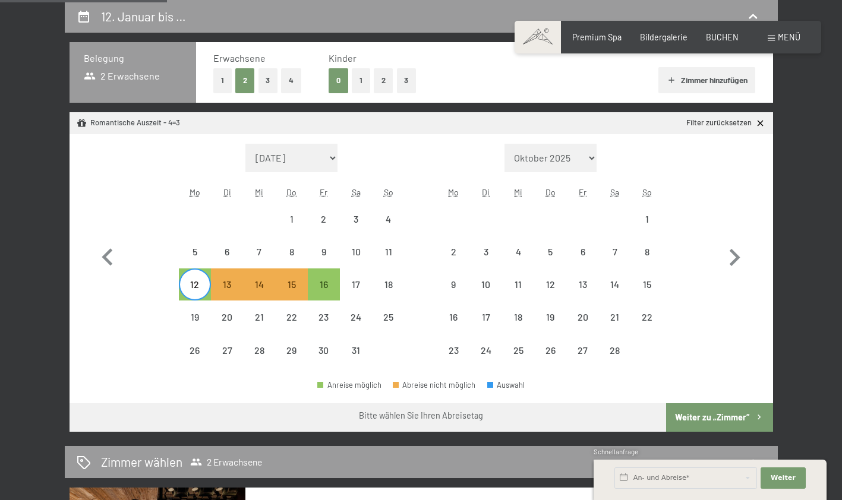
select select "2026-01-01"
select select "2026-02-01"
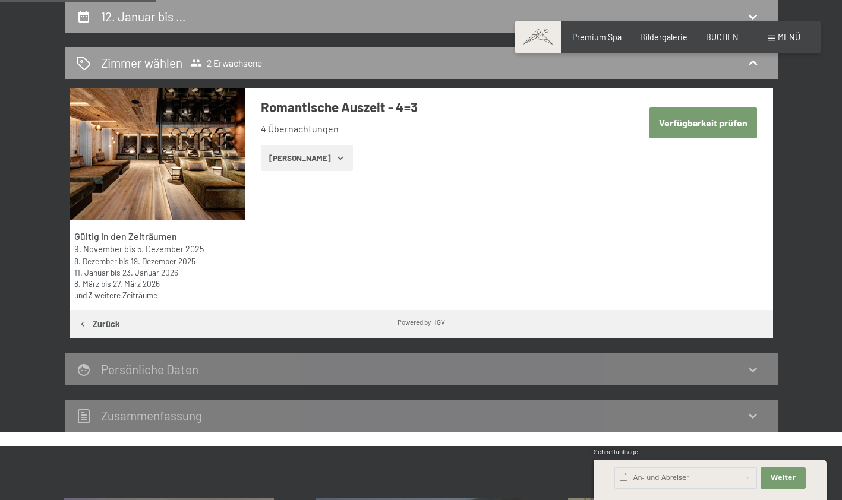
click at [730, 131] on button "Verfügbarkeit prüfen" at bounding box center [704, 123] width 108 height 30
select select "2026-01-01"
select select "2026-02-01"
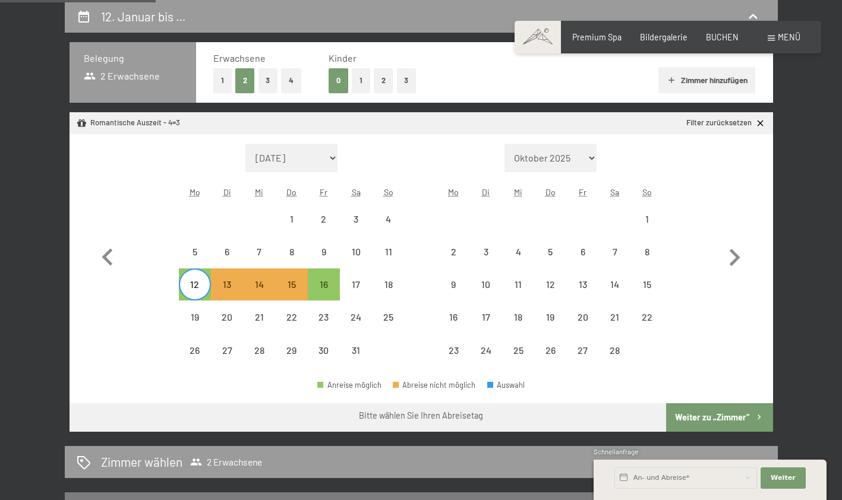
click at [746, 421] on button "Weiter zu „Zimmer“" at bounding box center [719, 418] width 106 height 29
select select "2026-01-01"
select select "2026-02-01"
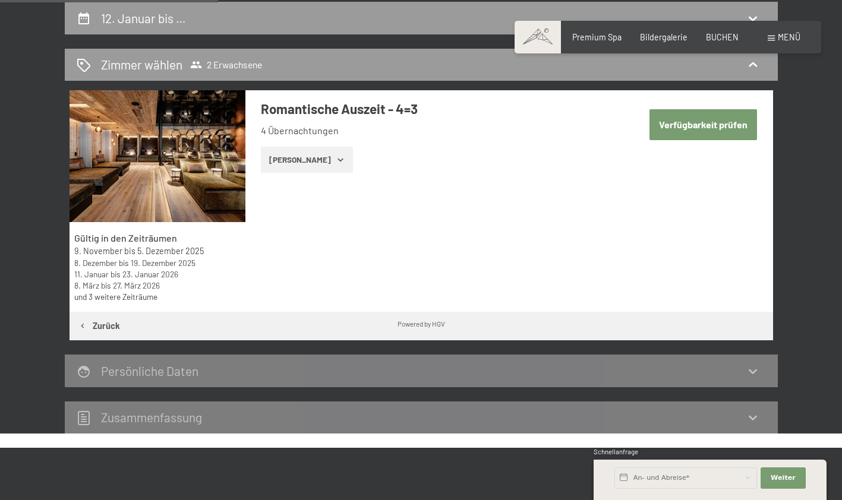
click at [719, 128] on button "Verfügbarkeit prüfen" at bounding box center [704, 124] width 108 height 30
select select "2026-01-01"
select select "2026-02-01"
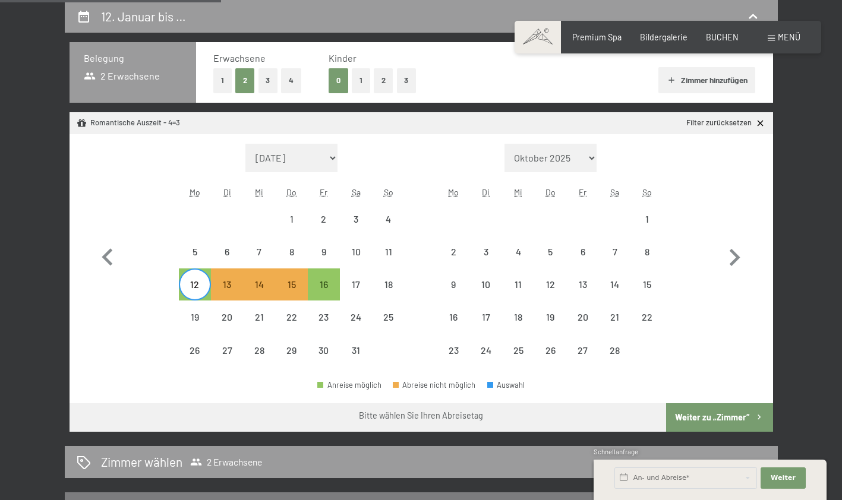
click at [320, 291] on div "16" at bounding box center [324, 295] width 30 height 30
select select "2026-01-01"
select select "2026-02-01"
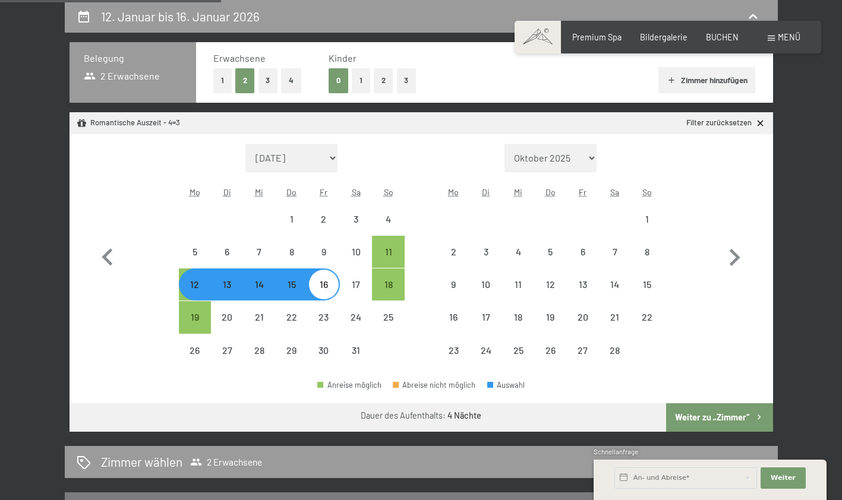
select select "2025-11-01"
select select "2025-12-01"
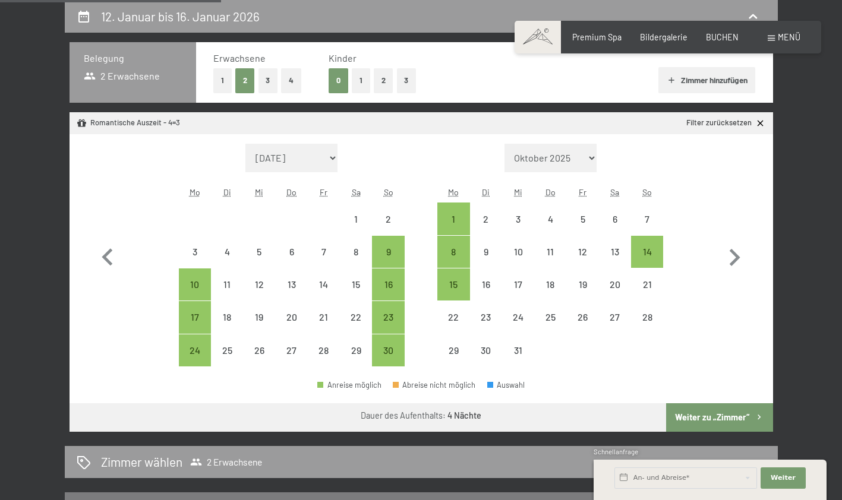
click at [745, 261] on icon "button" at bounding box center [734, 258] width 34 height 34
select select "2025-12-01"
select select "2026-01-01"
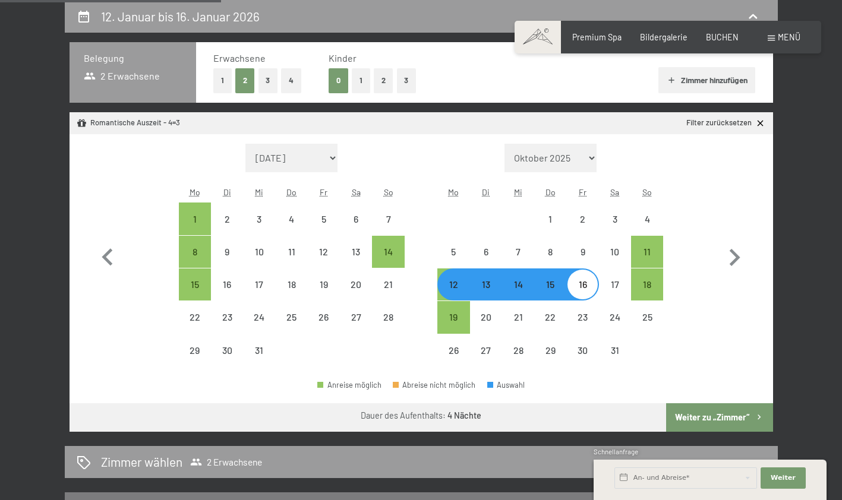
click at [732, 412] on button "Weiter zu „Zimmer“" at bounding box center [719, 418] width 106 height 29
select select "2025-12-01"
select select "2026-01-01"
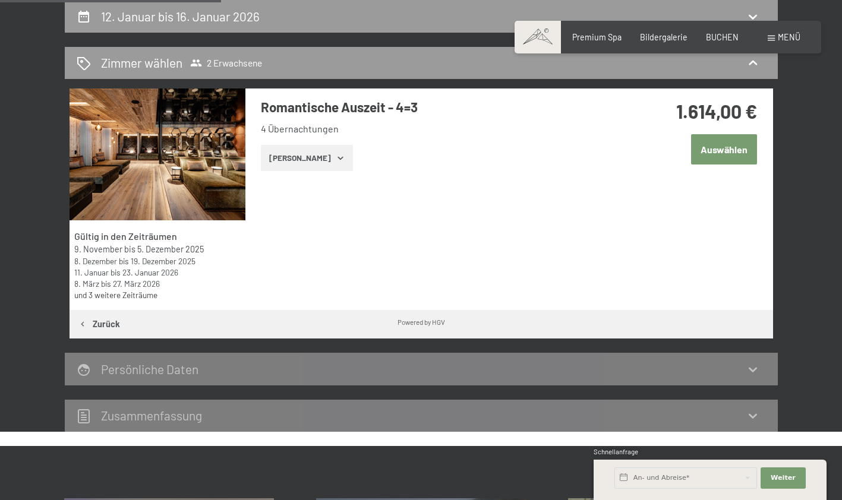
click at [723, 156] on button "Auswählen" at bounding box center [724, 149] width 66 height 30
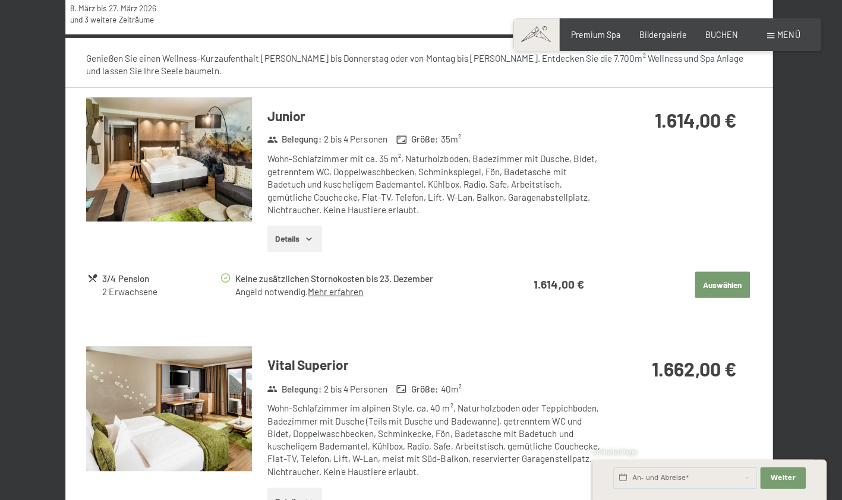
scroll to position [525, 0]
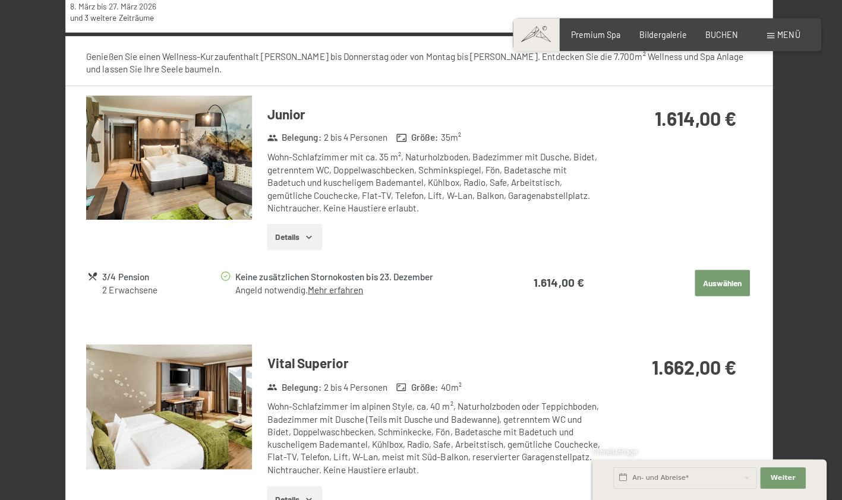
click at [710, 272] on button "Auswählen" at bounding box center [723, 284] width 55 height 26
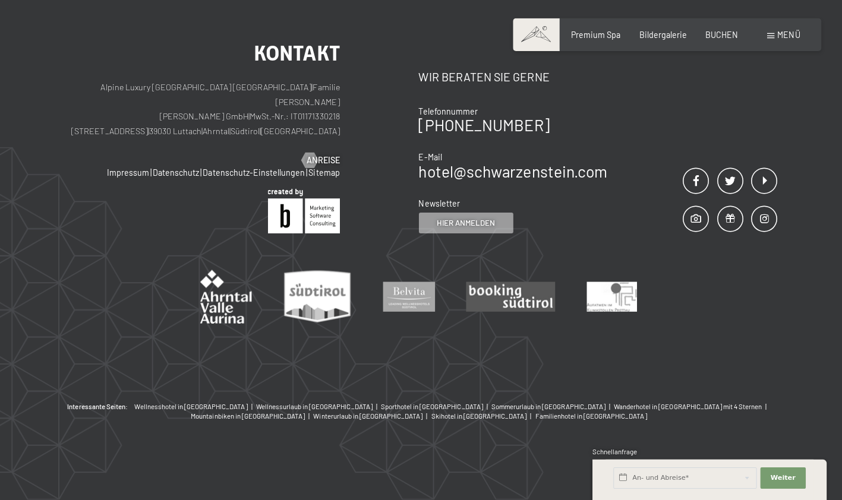
scroll to position [250, 0]
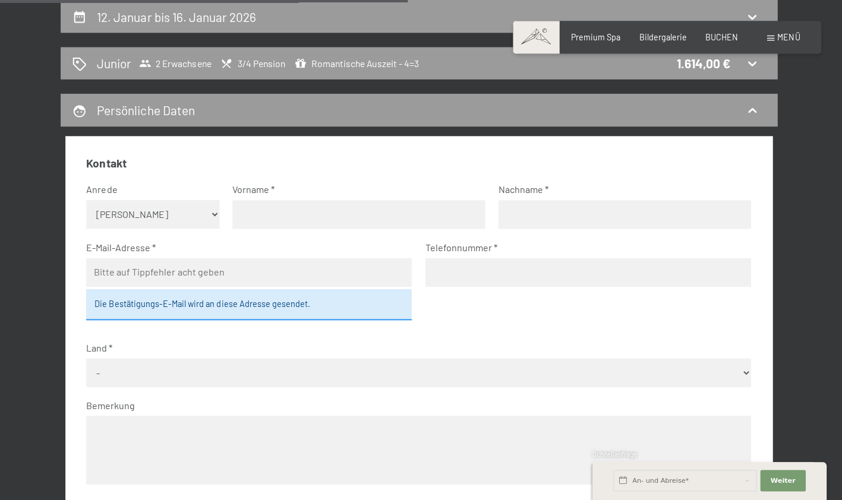
click at [602, 74] on div "Junior 2 Erwachsene 3/4 Pension Romantische Auszeit - 4=3 1.614,00 €" at bounding box center [421, 63] width 713 height 33
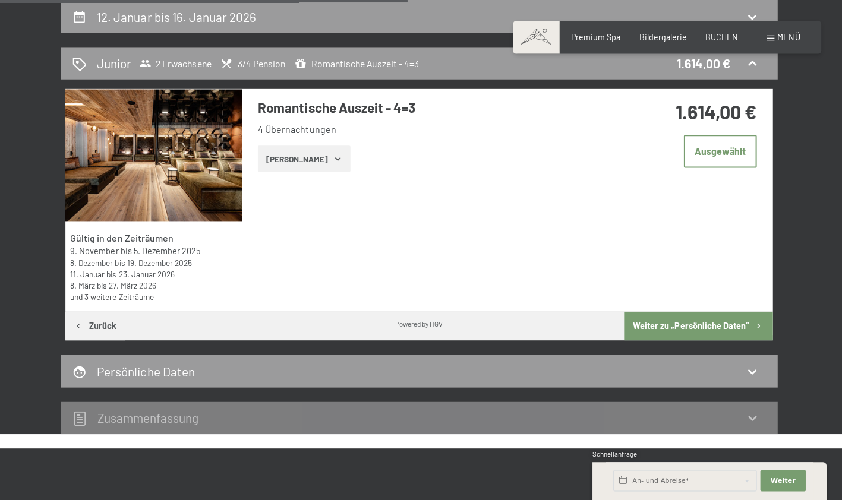
click at [336, 157] on icon "button" at bounding box center [341, 158] width 10 height 10
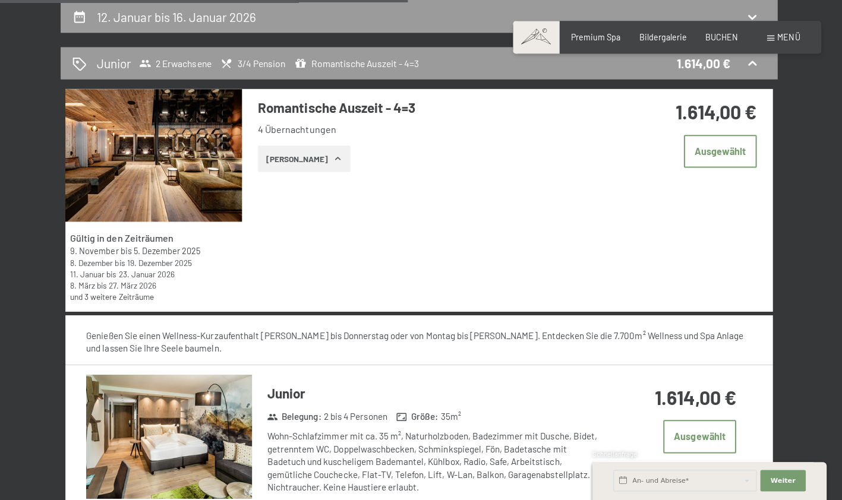
click at [320, 157] on button "Zeige Zimmer" at bounding box center [307, 158] width 92 height 26
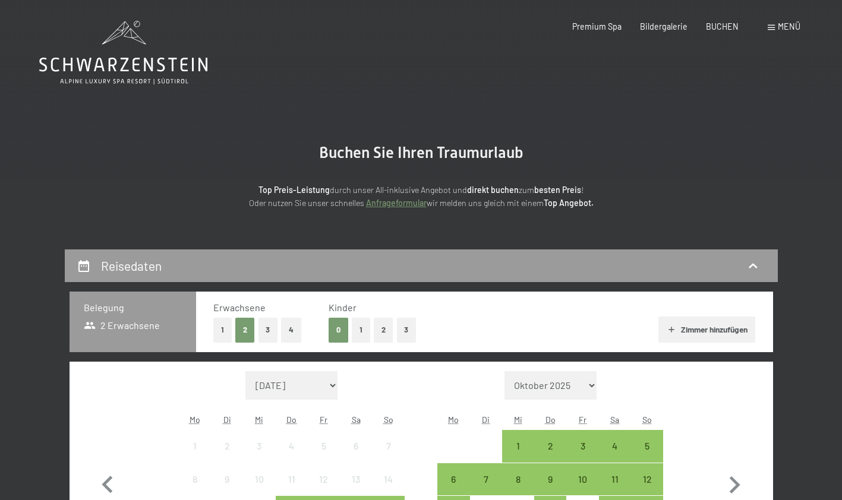
click at [786, 30] on span "Menü" at bounding box center [789, 26] width 23 height 10
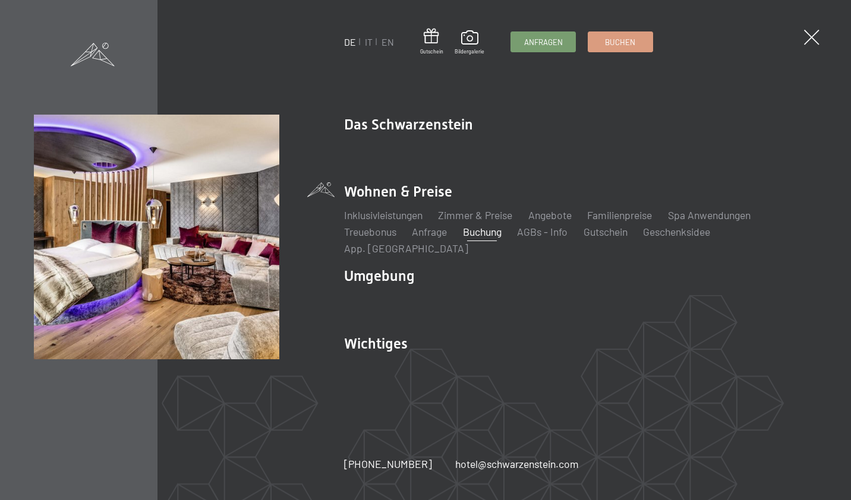
click at [570, 222] on link "Angebote" at bounding box center [549, 215] width 43 height 13
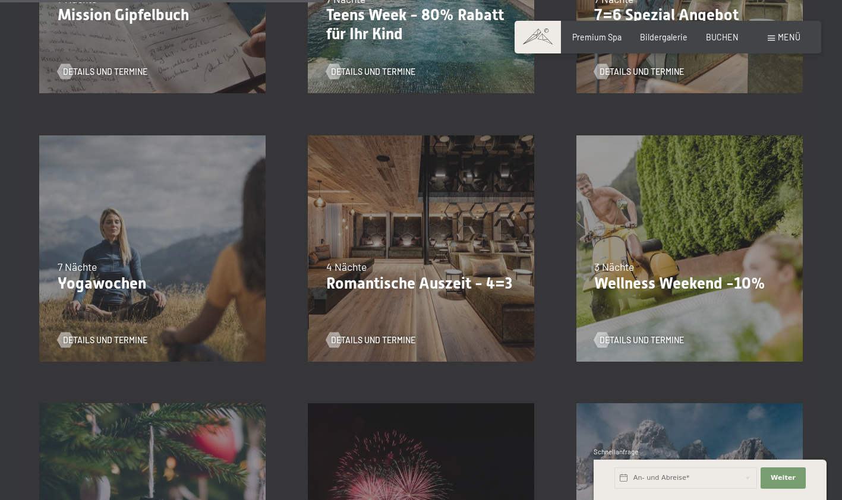
scroll to position [735, 0]
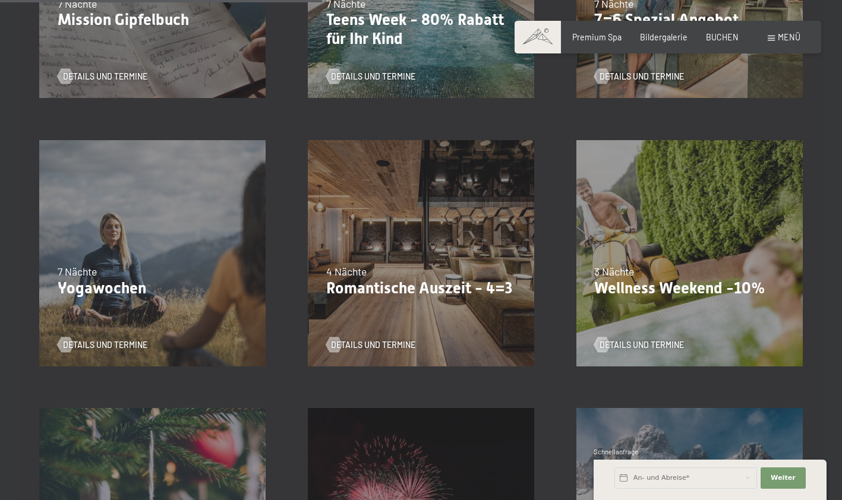
click at [462, 247] on div "09.11.–05.12.2025 08.12.–19.12.2025 11.01.–23.01.2026 08.03.–27.03.2026 29.03.–…" at bounding box center [421, 253] width 269 height 269
click at [373, 344] on span "Details und Termine" at bounding box center [373, 345] width 84 height 12
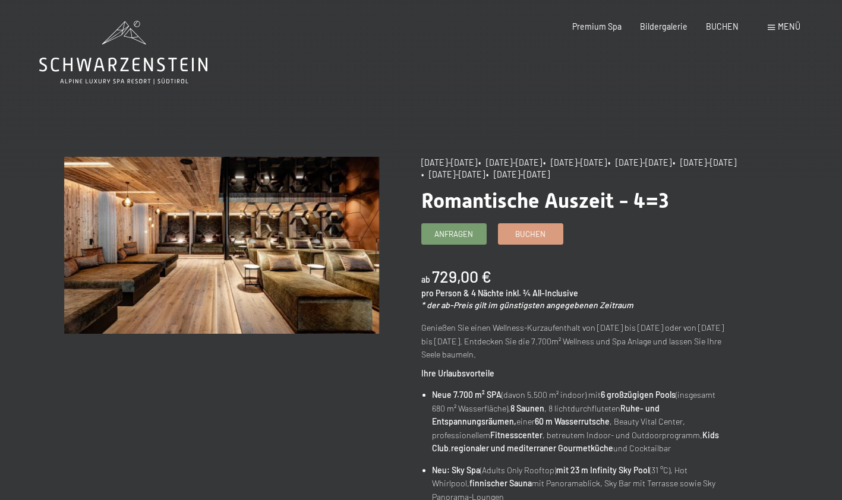
click at [543, 234] on span "Buchen" at bounding box center [530, 234] width 30 height 11
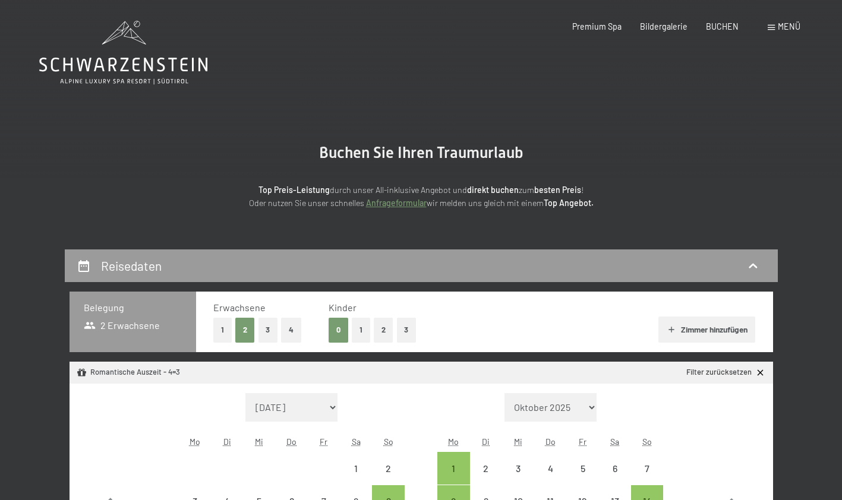
select select "[DATE]"
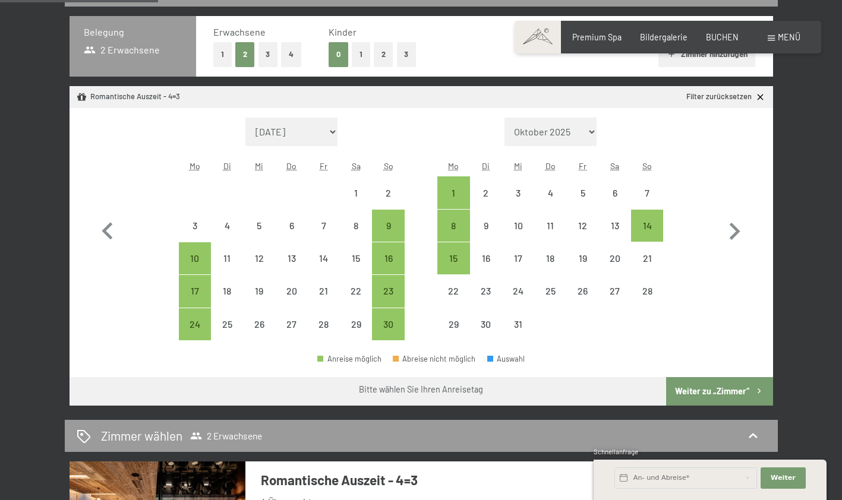
scroll to position [276, 0]
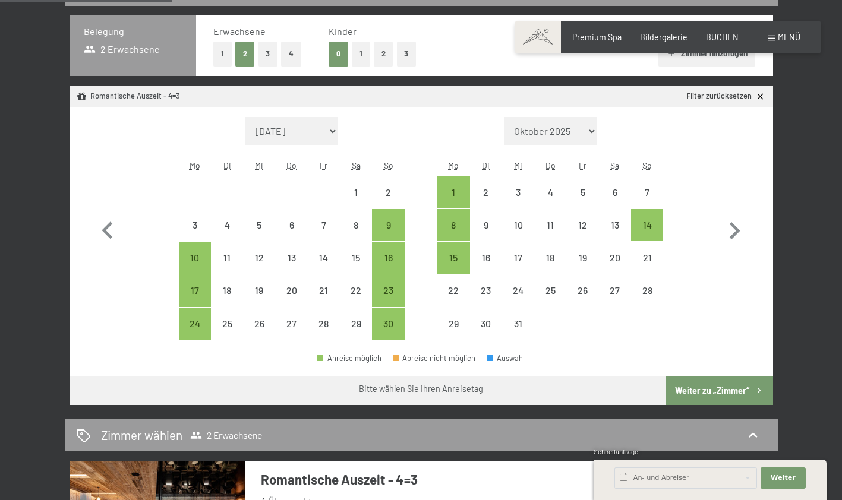
click at [105, 221] on icon "button" at bounding box center [107, 231] width 34 height 34
select select "[DATE]"
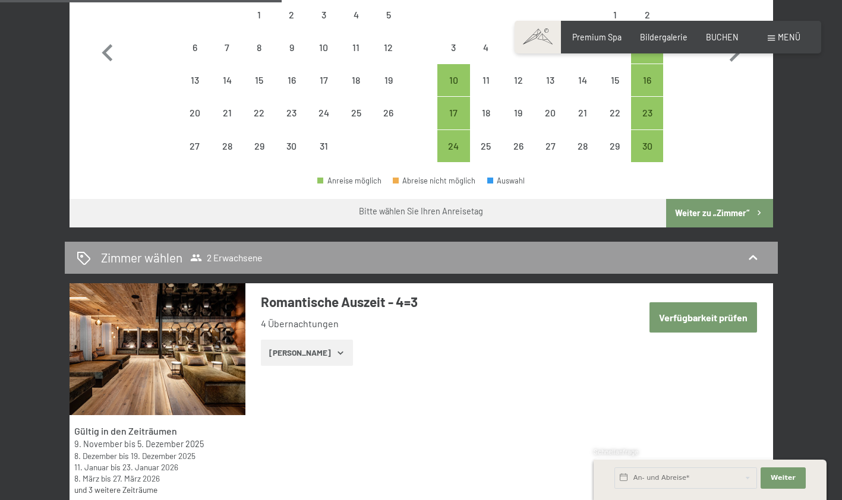
click at [716, 316] on button "Verfügbarkeit prüfen" at bounding box center [704, 317] width 108 height 30
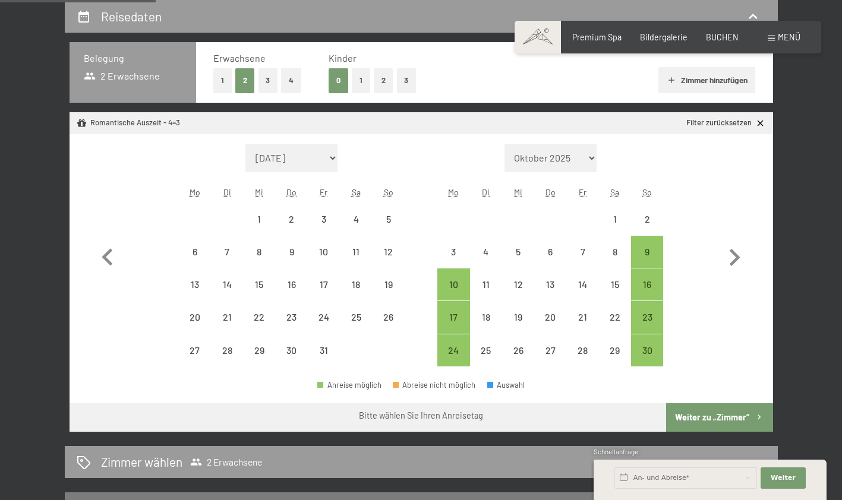
click at [732, 256] on icon "button" at bounding box center [734, 258] width 34 height 34
select select "[DATE]"
select select "2025-12-01"
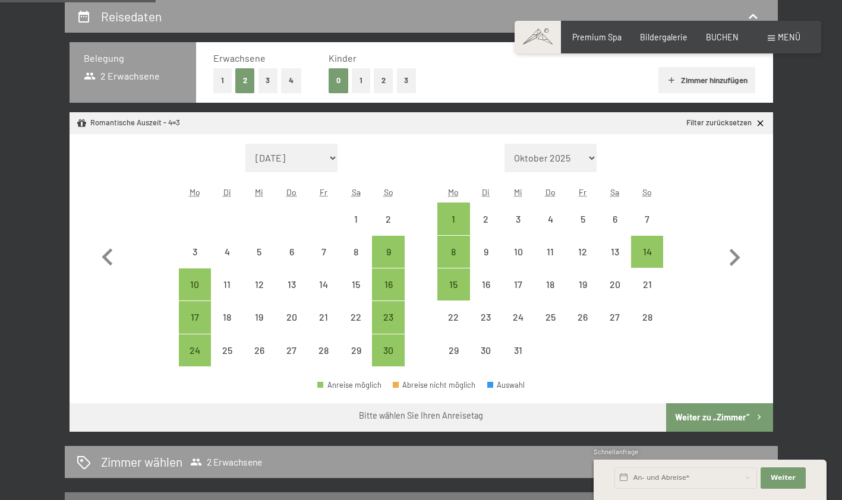
click at [738, 255] on icon "button" at bounding box center [735, 257] width 11 height 17
select select "2025-12-01"
select select "2026-01-01"
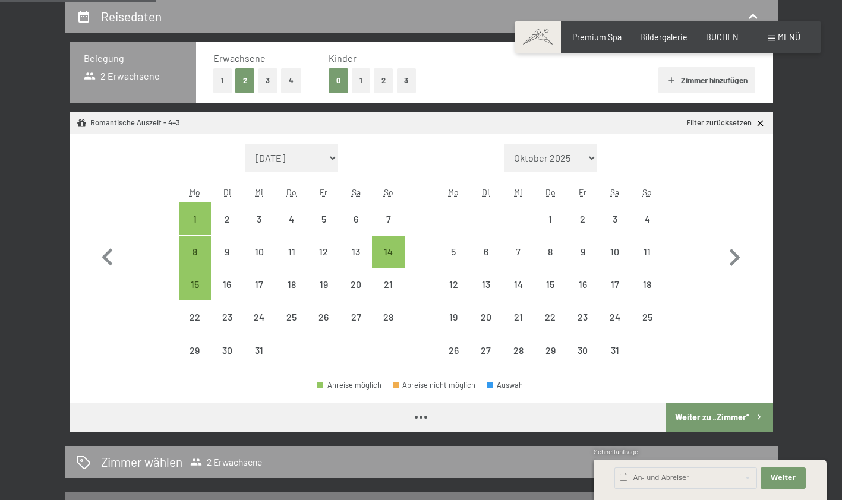
select select "2025-12-01"
select select "2026-01-01"
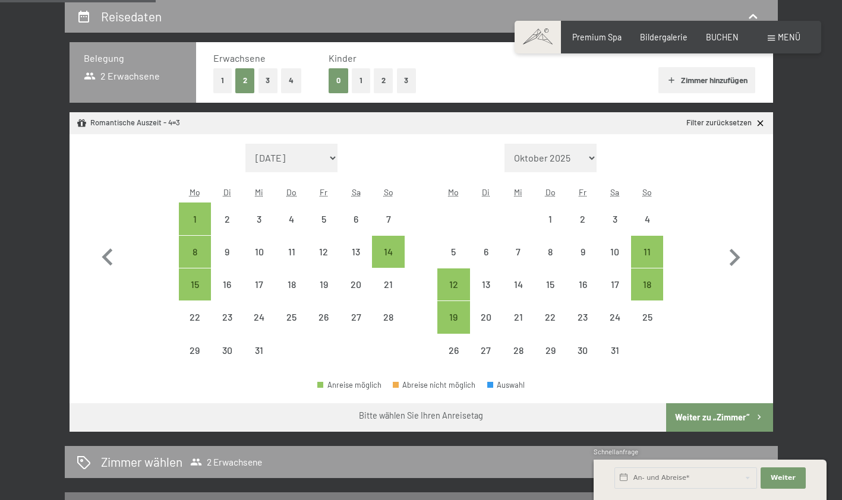
click at [109, 279] on button "button" at bounding box center [107, 255] width 34 height 223
select select "[DATE]"
select select "2025-12-01"
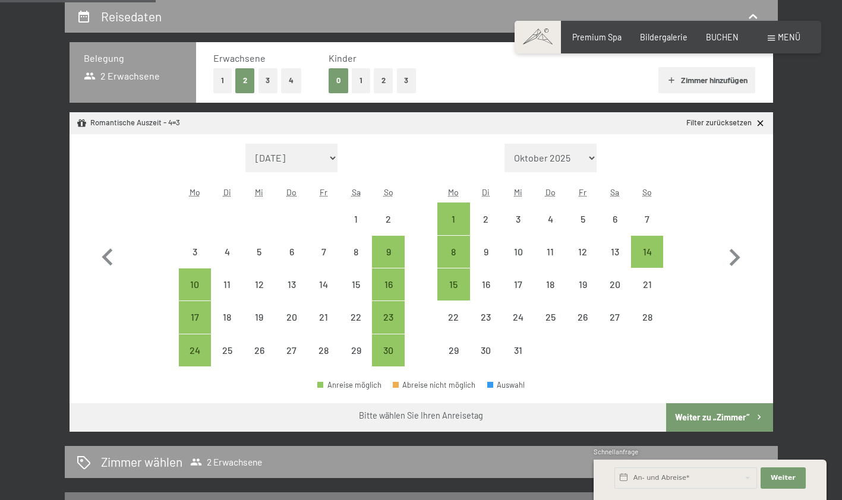
click at [105, 278] on button "button" at bounding box center [107, 255] width 34 height 223
select select "[DATE]"
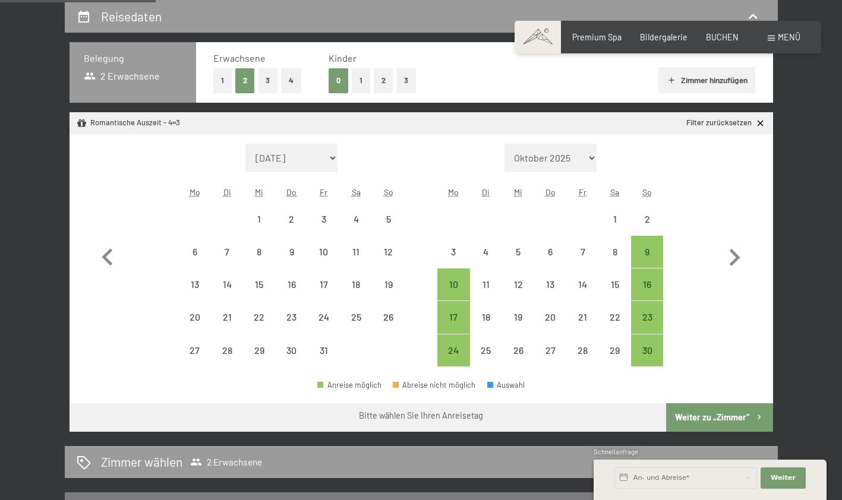
click at [790, 34] on span "Menü" at bounding box center [789, 37] width 23 height 10
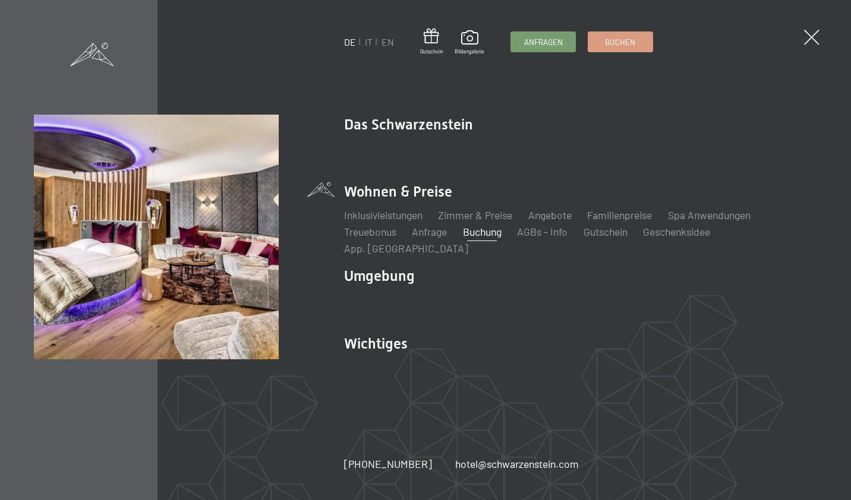
click at [816, 39] on span at bounding box center [811, 37] width 15 height 15
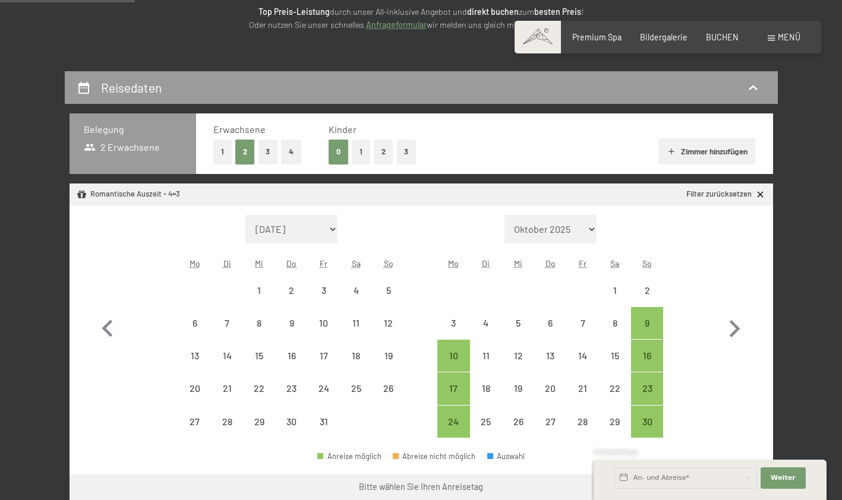
scroll to position [178, 0]
click at [303, 313] on div "9" at bounding box center [292, 323] width 30 height 30
select select "[DATE]"
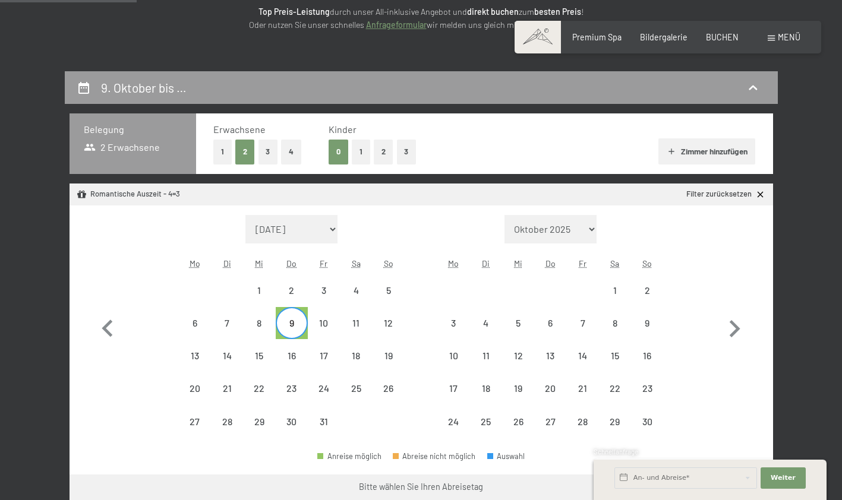
click at [384, 319] on div "12" at bounding box center [388, 334] width 30 height 30
select select "[DATE]"
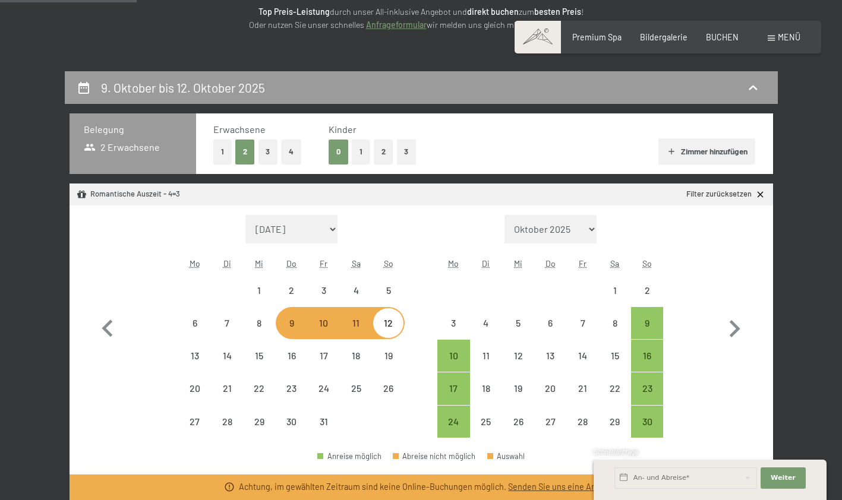
select select "[DATE]"
select select "2025-12-01"
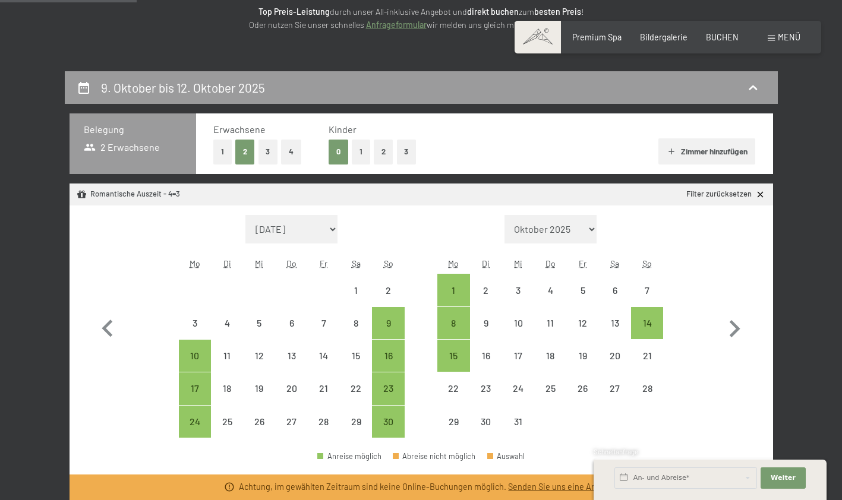
click at [735, 37] on span "BUCHEN" at bounding box center [722, 37] width 33 height 10
click at [727, 36] on span "BUCHEN" at bounding box center [722, 37] width 33 height 10
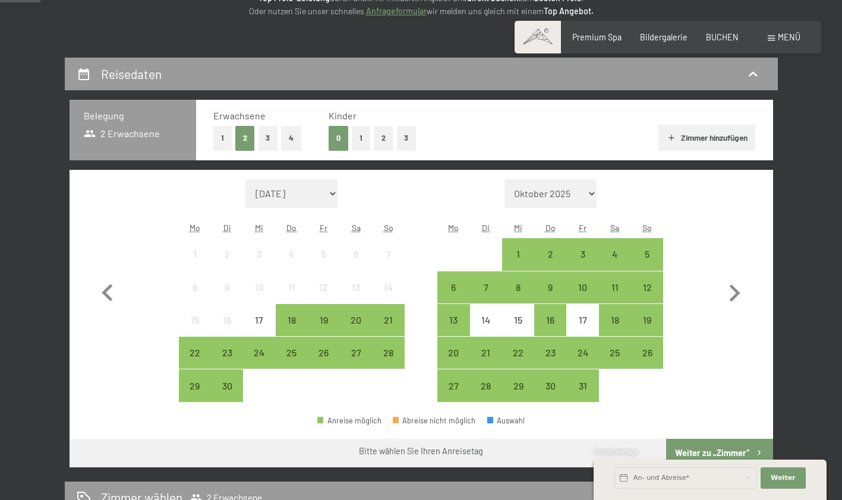
scroll to position [191, 0]
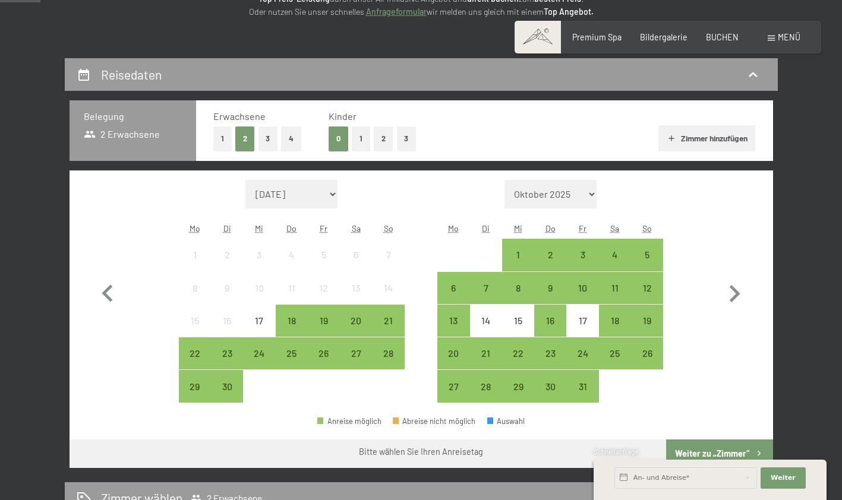
click at [733, 297] on icon "button" at bounding box center [734, 294] width 34 height 34
select select "[DATE]"
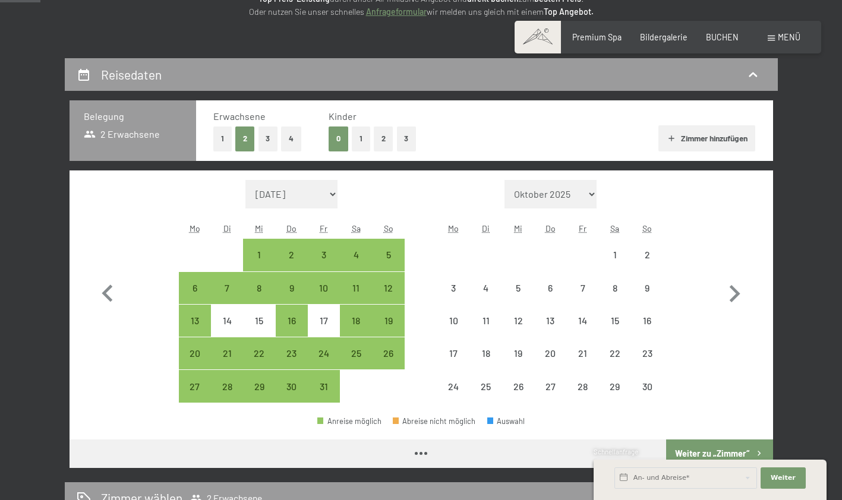
select select "[DATE]"
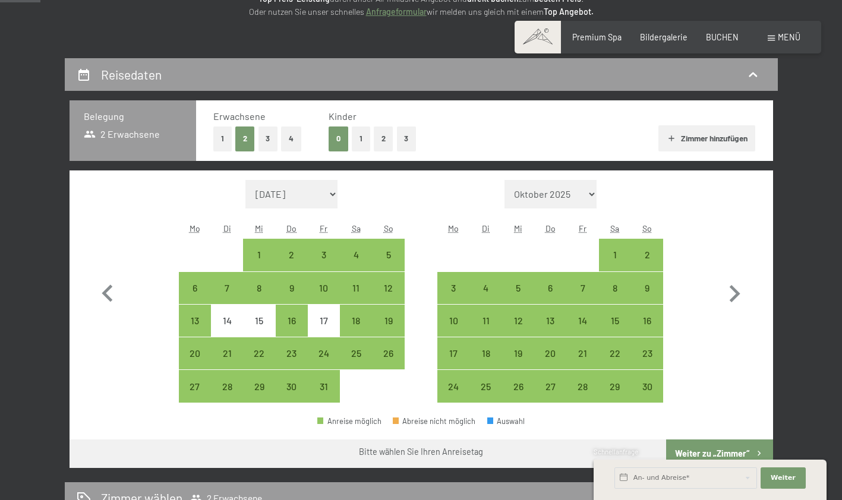
click at [327, 255] on div "3" at bounding box center [324, 265] width 30 height 30
select select "[DATE]"
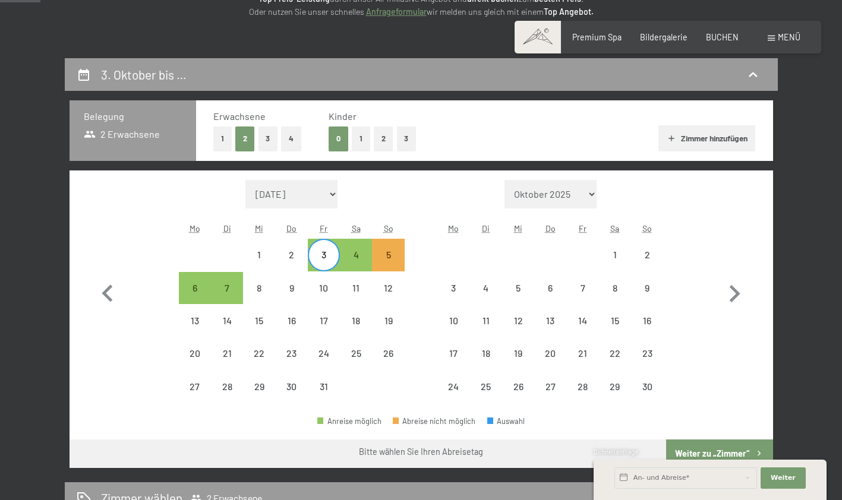
click at [196, 291] on div "6" at bounding box center [195, 298] width 30 height 30
select select "[DATE]"
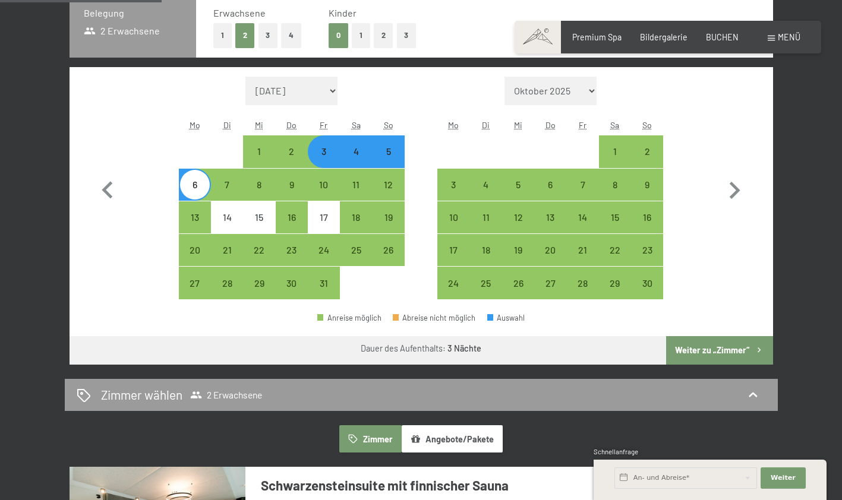
scroll to position [294, 0]
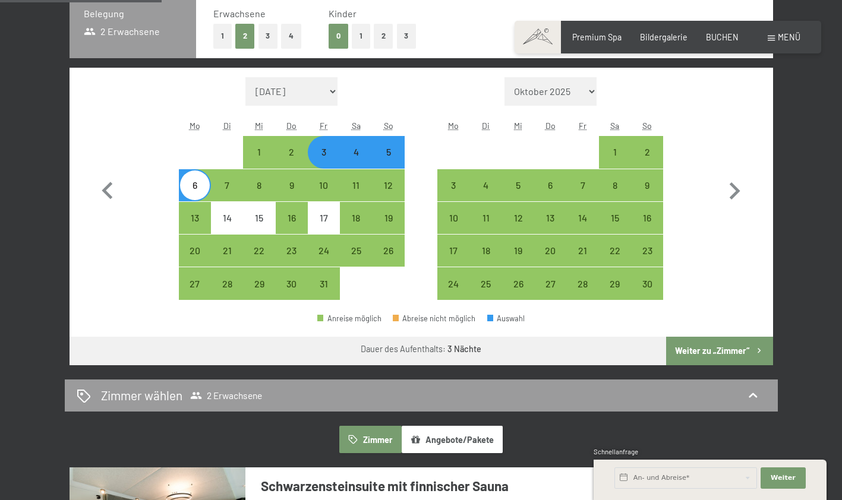
click at [730, 357] on button "Weiter zu „Zimmer“" at bounding box center [719, 351] width 106 height 29
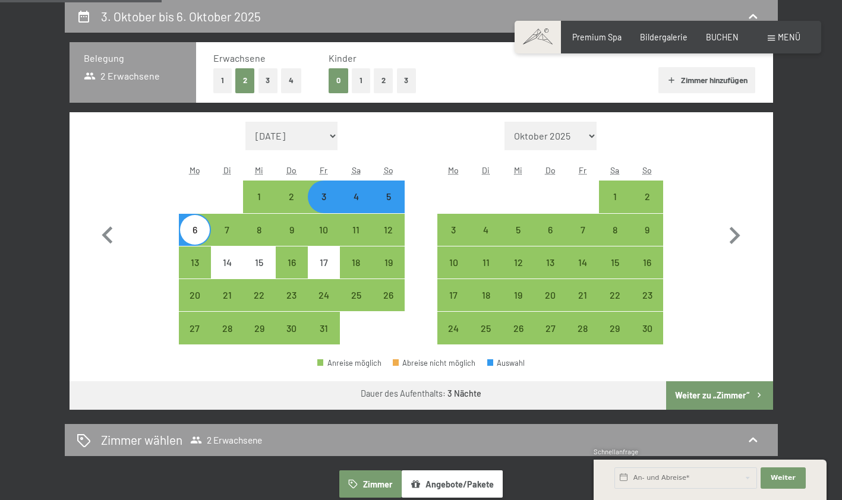
select select "[DATE]"
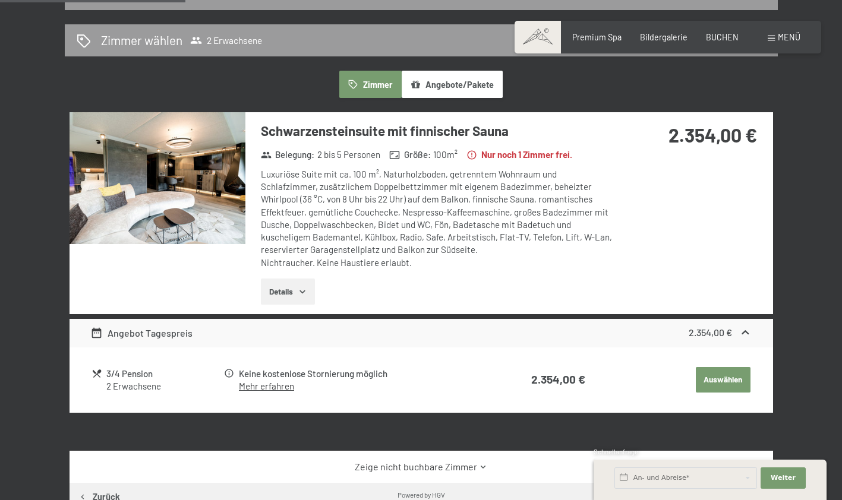
scroll to position [244, 0]
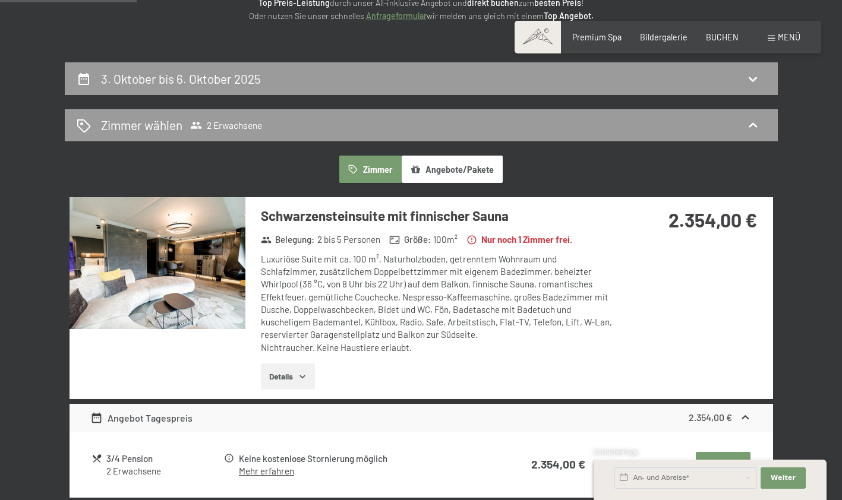
click at [713, 81] on div "3. Oktober bis 6. Oktober 2025" at bounding box center [421, 78] width 689 height 17
select select "[DATE]"
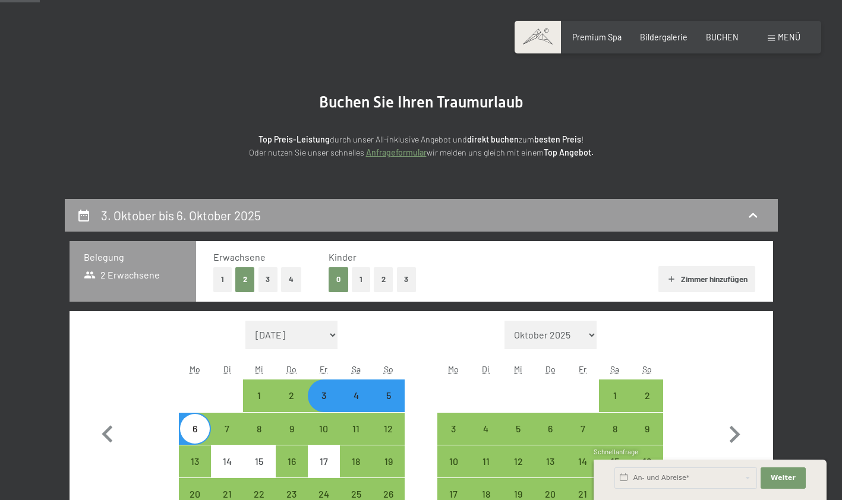
scroll to position [0, 0]
